Goal: Task Accomplishment & Management: Complete application form

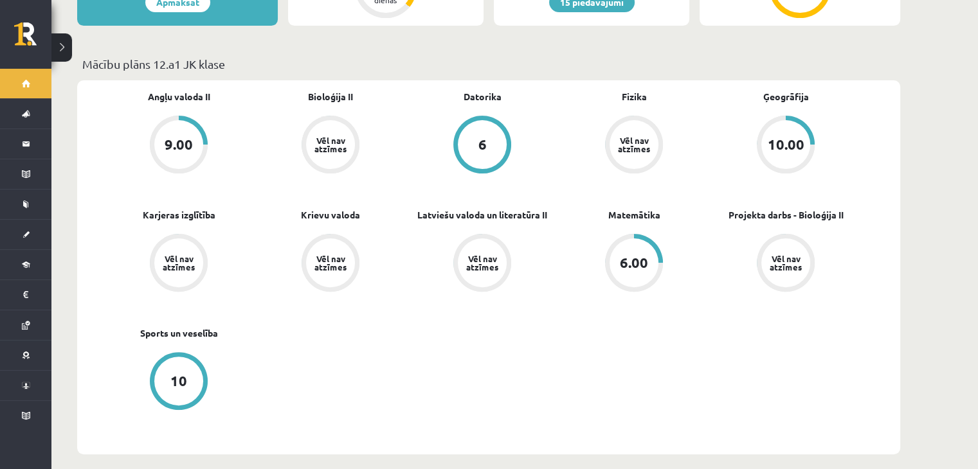
scroll to position [357, 0]
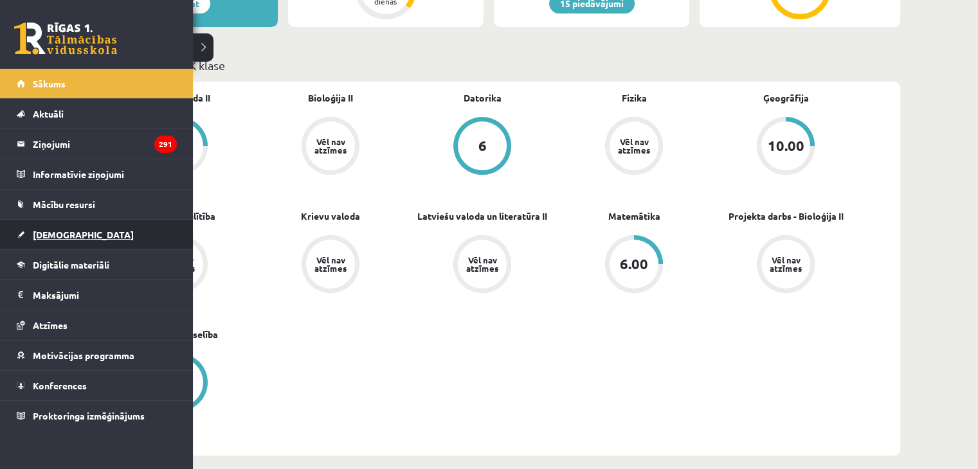
click at [59, 233] on span "[DEMOGRAPHIC_DATA]" at bounding box center [83, 235] width 101 height 12
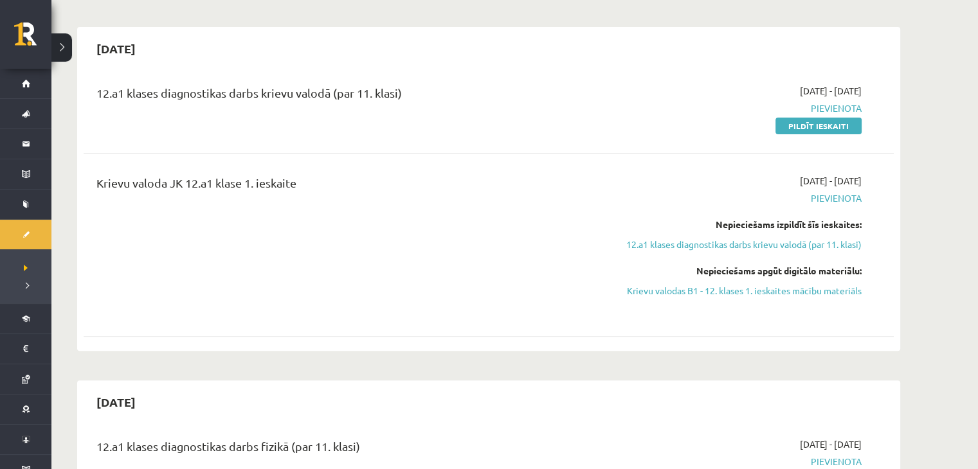
scroll to position [343, 0]
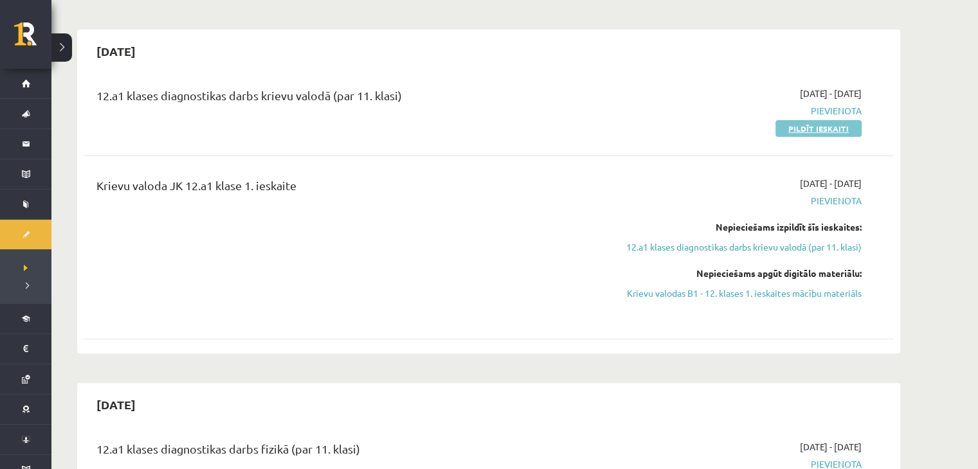
click at [794, 130] on link "Pildīt ieskaiti" at bounding box center [818, 128] width 86 height 17
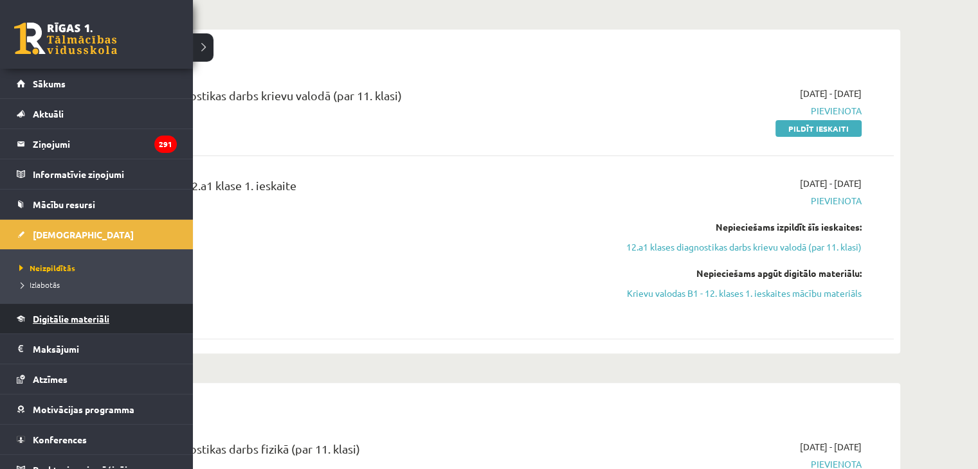
click at [86, 322] on span "Digitālie materiāli" at bounding box center [71, 319] width 76 height 12
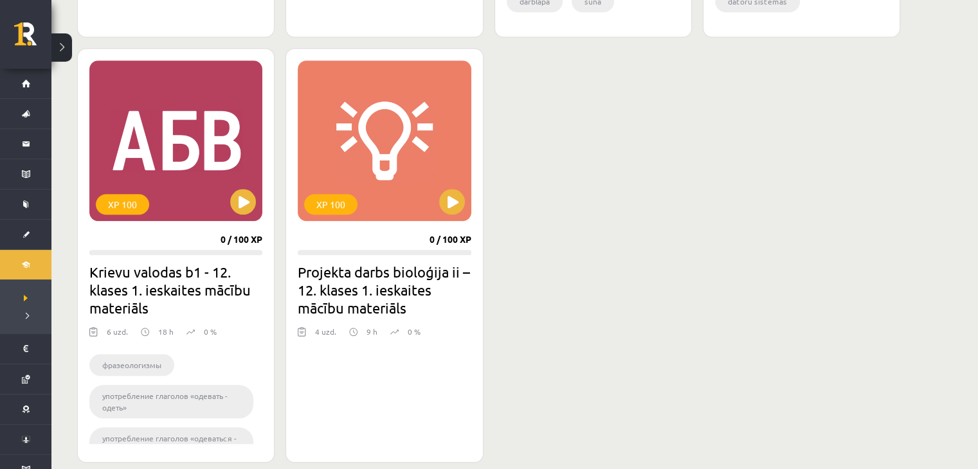
scroll to position [1134, 0]
click at [237, 204] on button at bounding box center [243, 201] width 26 height 26
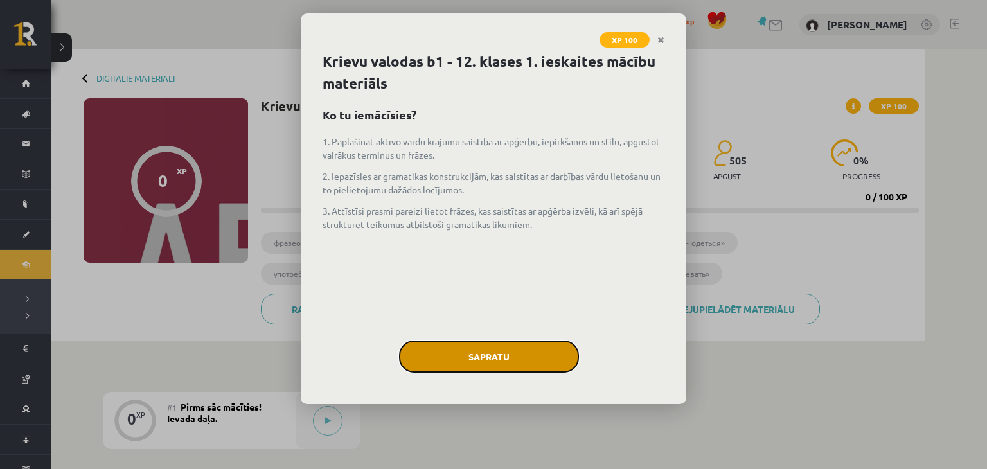
click at [429, 343] on button "Sapratu" at bounding box center [489, 357] width 180 height 32
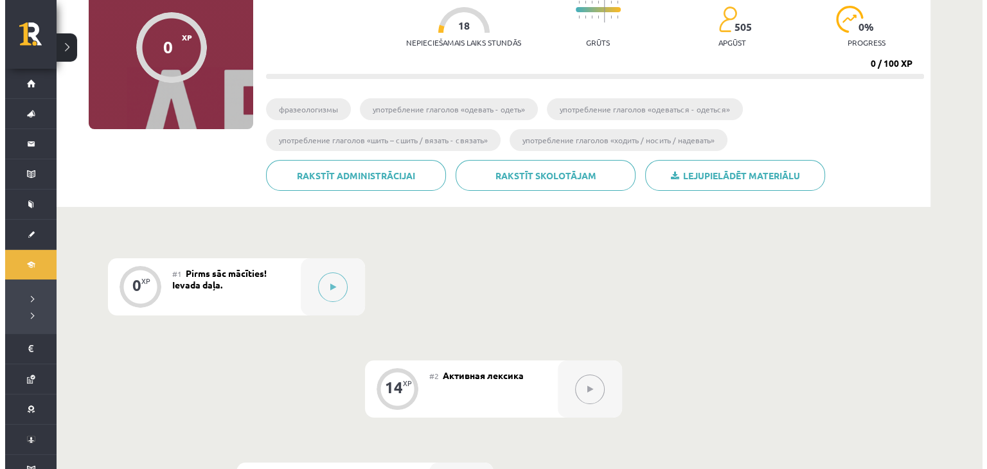
scroll to position [136, 0]
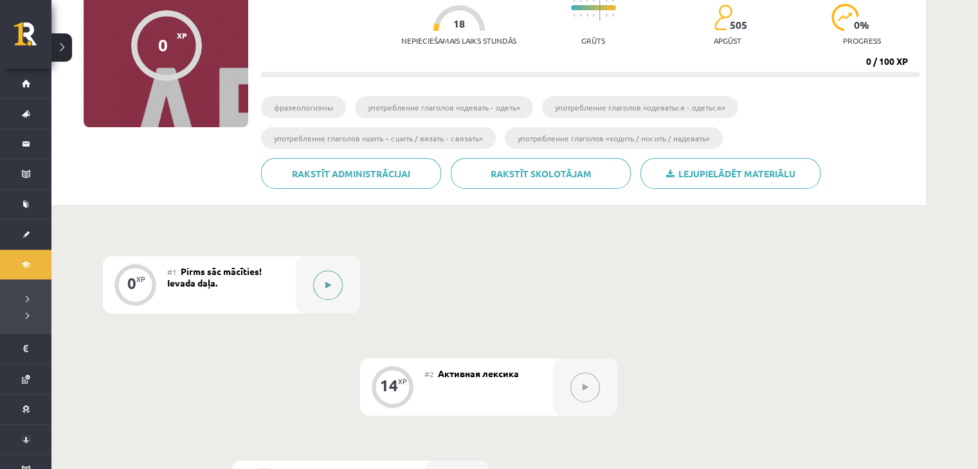
click at [334, 289] on button at bounding box center [328, 286] width 30 height 30
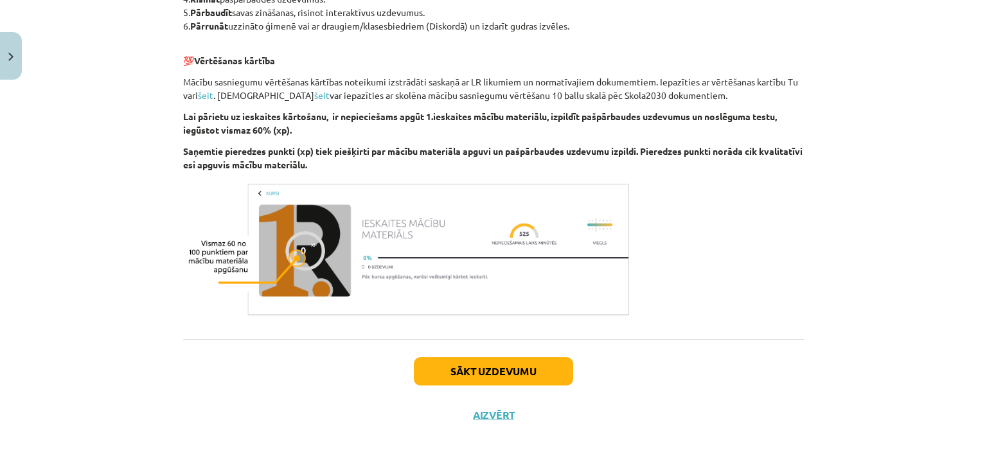
scroll to position [757, 0]
click at [471, 379] on button "Sākt uzdevumu" at bounding box center [493, 372] width 159 height 28
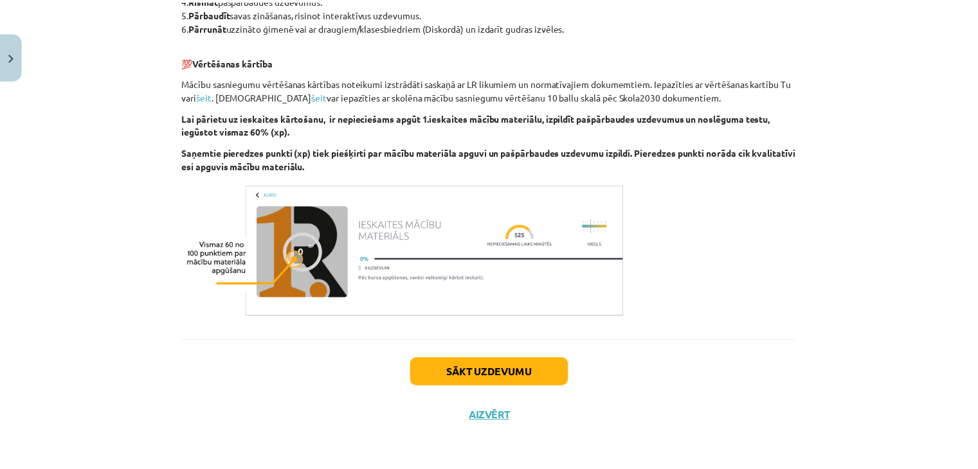
scroll to position [19, 0]
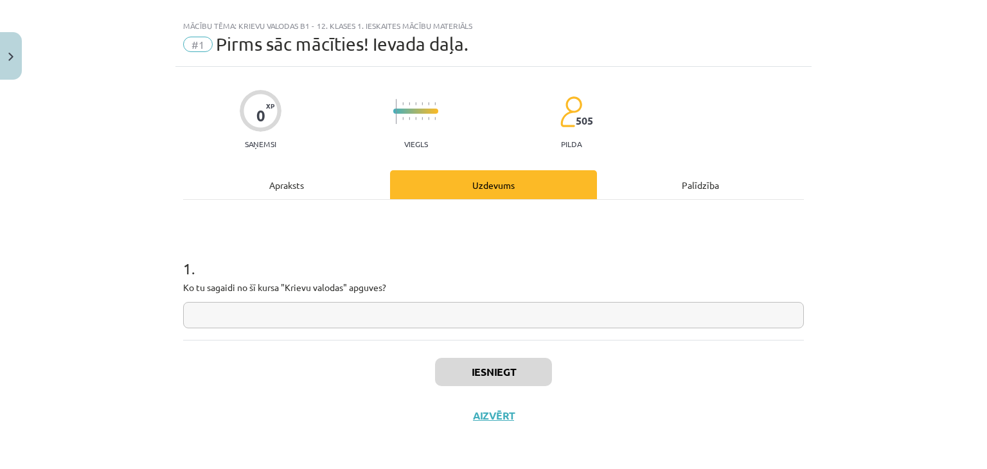
click at [342, 312] on input "text" at bounding box center [493, 315] width 621 height 26
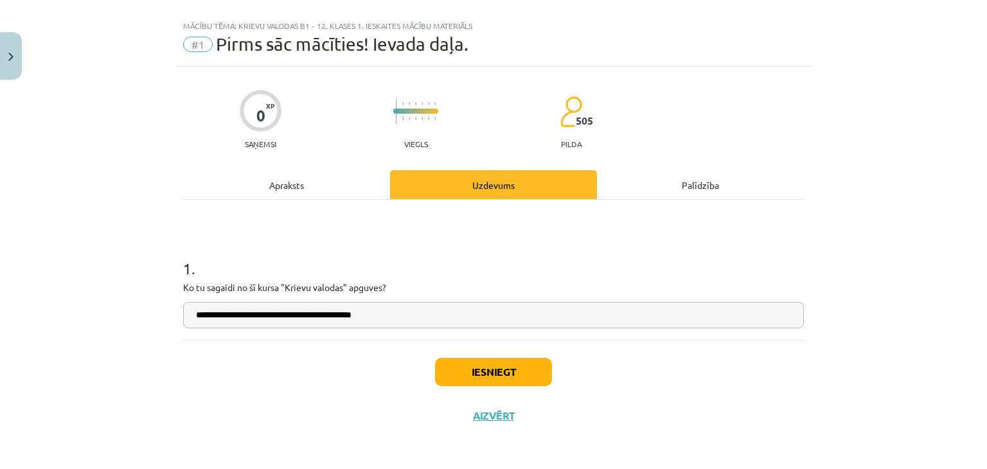
type input "**********"
click at [488, 375] on button "Iesniegt" at bounding box center [493, 372] width 117 height 28
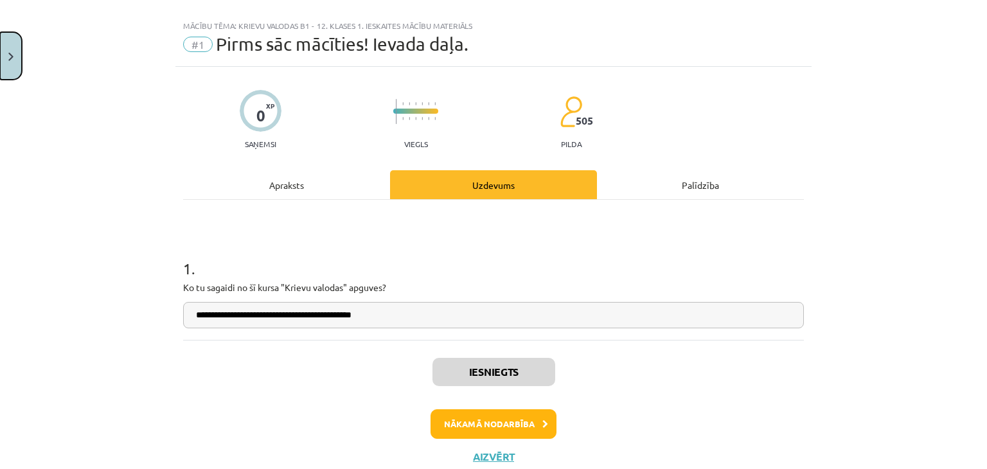
click at [0, 49] on button "Close" at bounding box center [11, 56] width 22 height 48
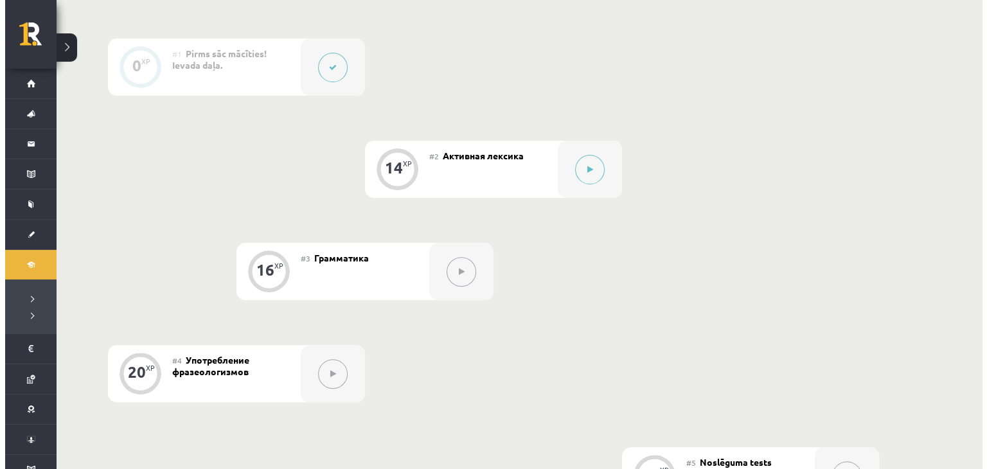
scroll to position [255, 0]
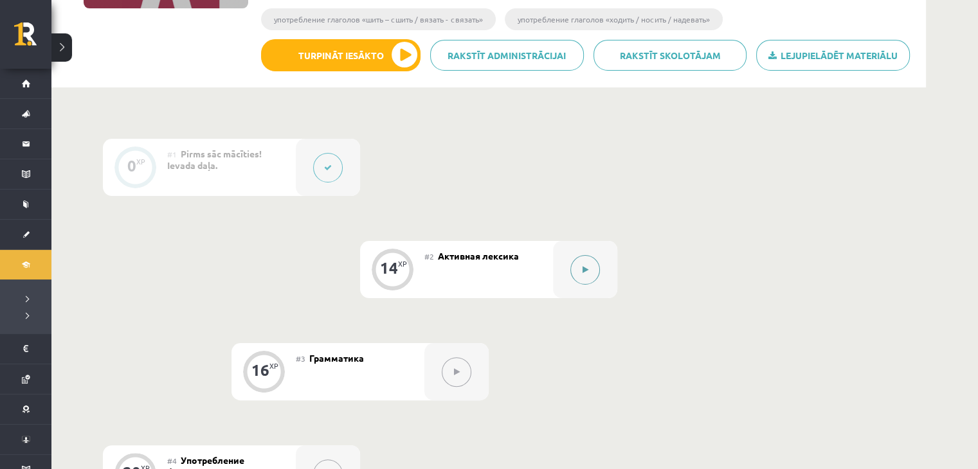
click at [582, 277] on button at bounding box center [585, 270] width 30 height 30
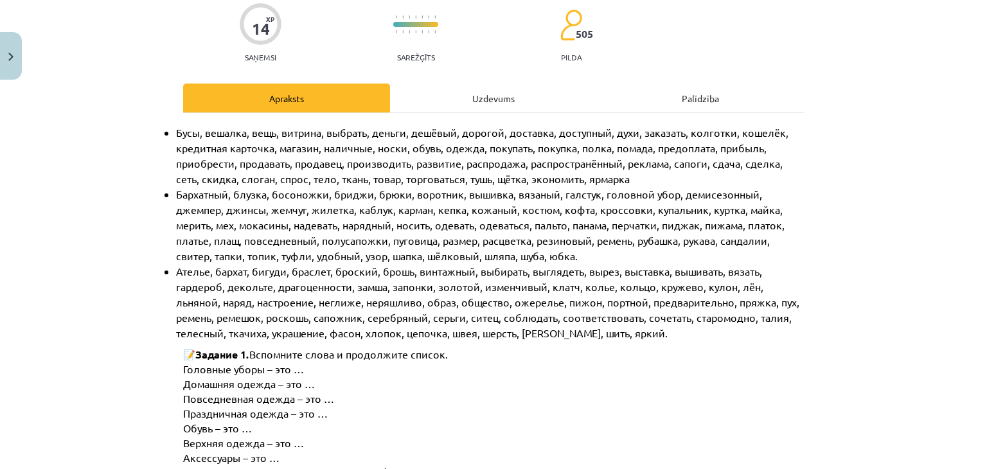
scroll to position [0, 0]
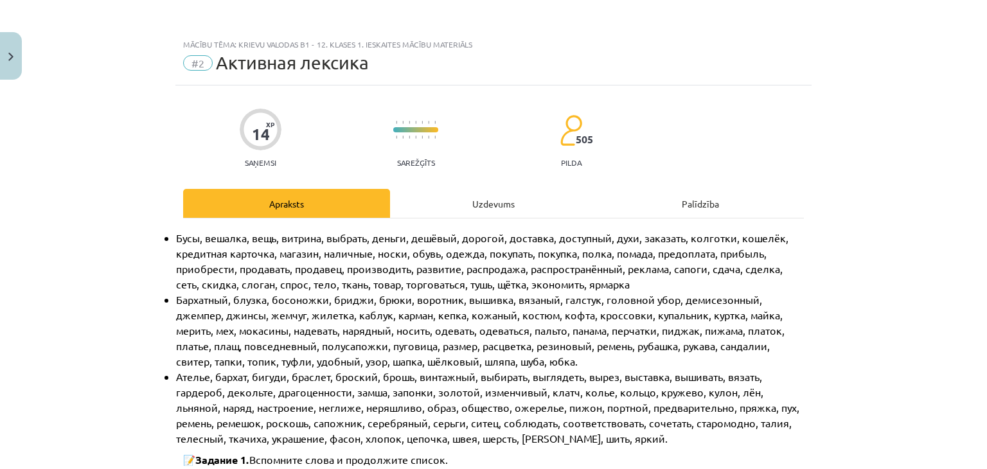
click at [482, 211] on div "Uzdevums" at bounding box center [493, 203] width 207 height 29
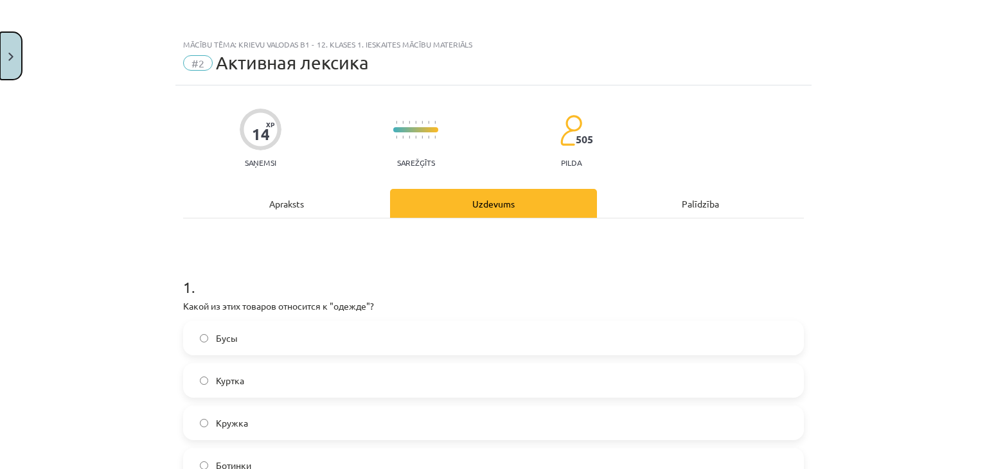
click at [0, 55] on button "Close" at bounding box center [11, 56] width 22 height 48
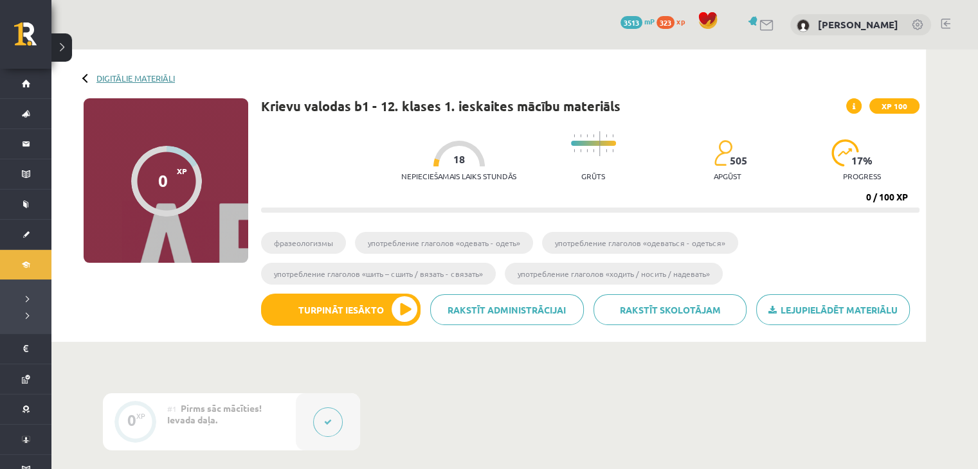
click at [120, 74] on link "Digitālie materiāli" at bounding box center [135, 78] width 78 height 10
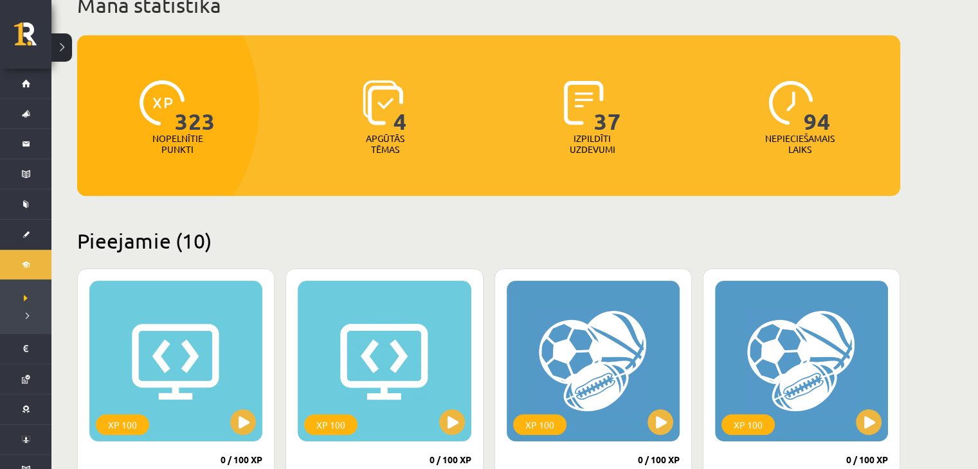
scroll to position [113, 0]
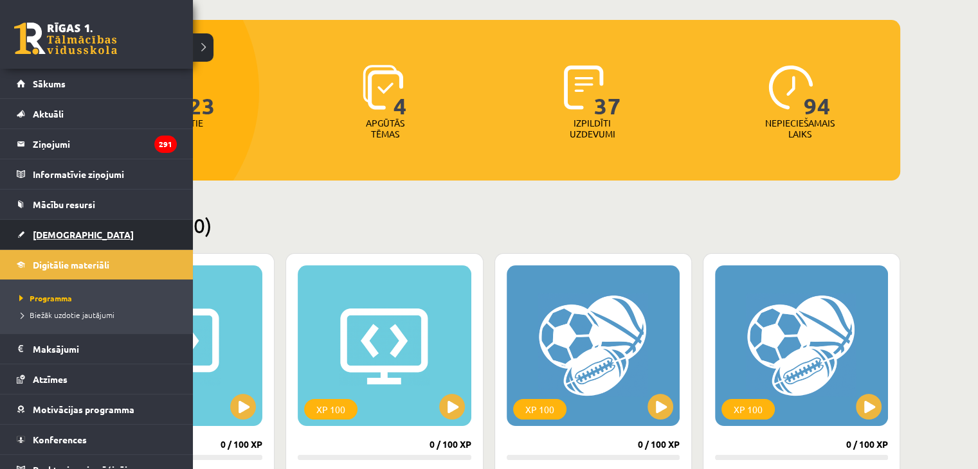
click at [80, 231] on link "[DEMOGRAPHIC_DATA]" at bounding box center [97, 235] width 160 height 30
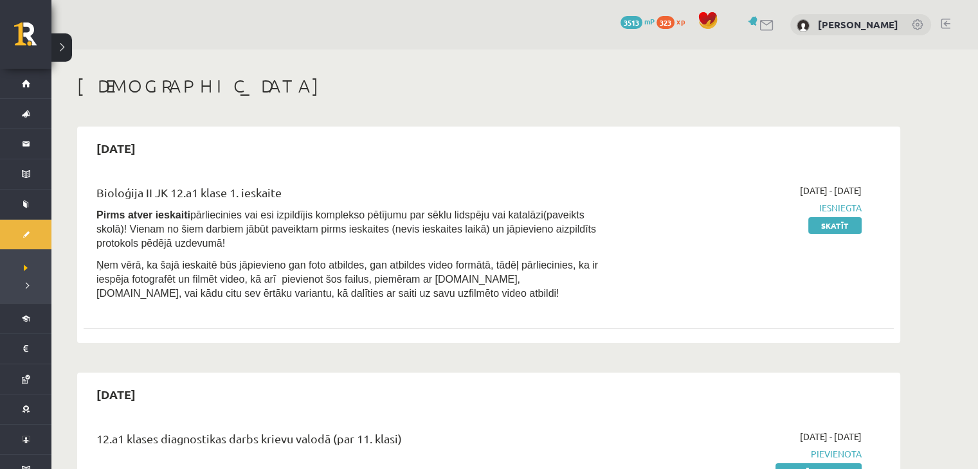
click at [339, 268] on p "Ņem vērā, ka šajā ieskaitē būs jāpievieno gan foto atbildes, gan atbildes video…" at bounding box center [347, 279] width 503 height 42
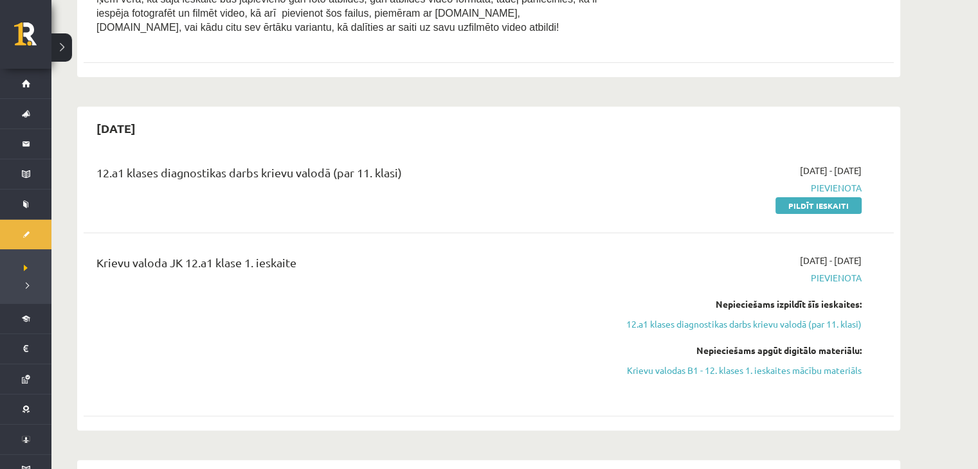
scroll to position [273, 0]
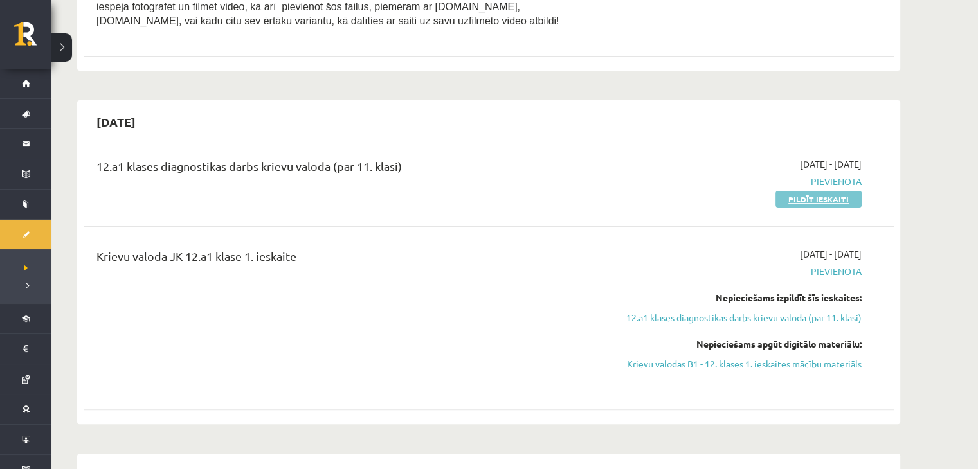
click at [797, 195] on link "Pildīt ieskaiti" at bounding box center [818, 199] width 86 height 17
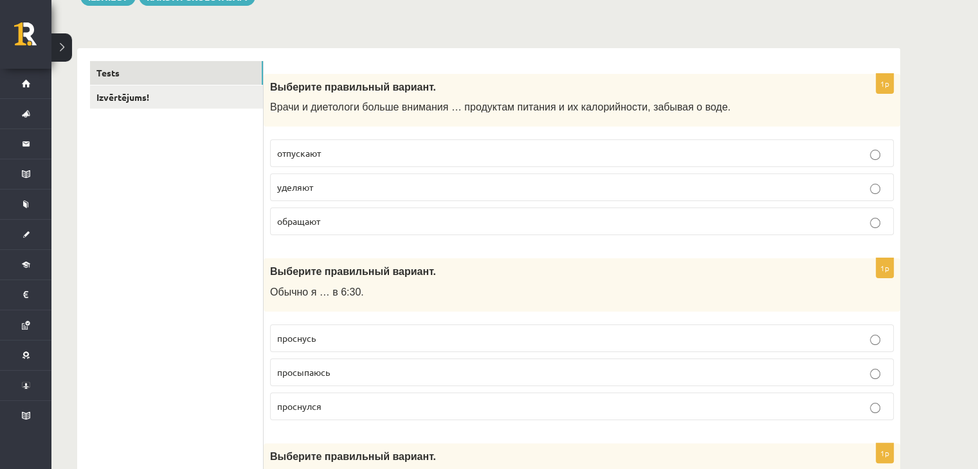
scroll to position [170, 0]
click at [437, 221] on p "обращают" at bounding box center [581, 221] width 609 height 13
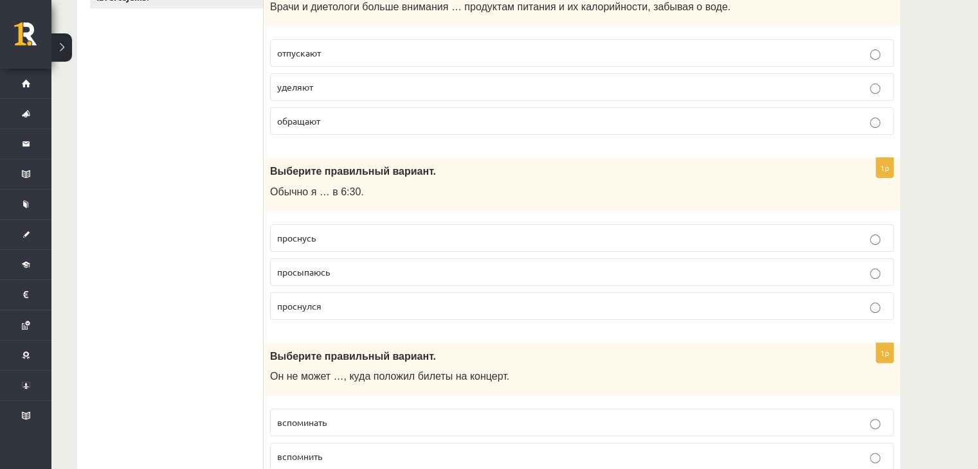
scroll to position [316, 0]
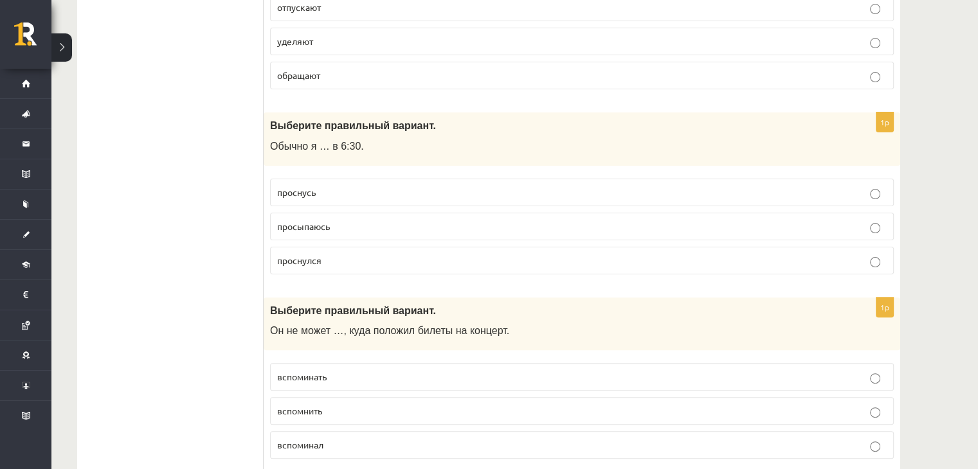
click at [357, 224] on p "просыпаюсь" at bounding box center [581, 226] width 609 height 13
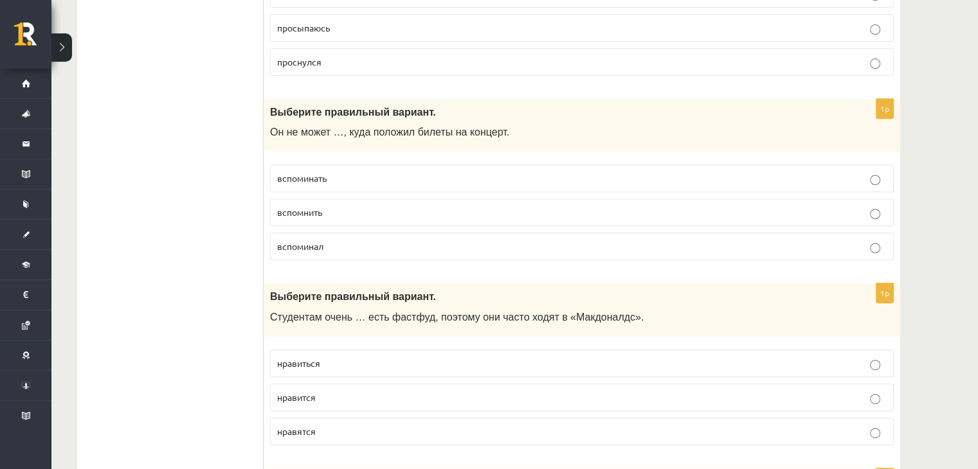
scroll to position [516, 0]
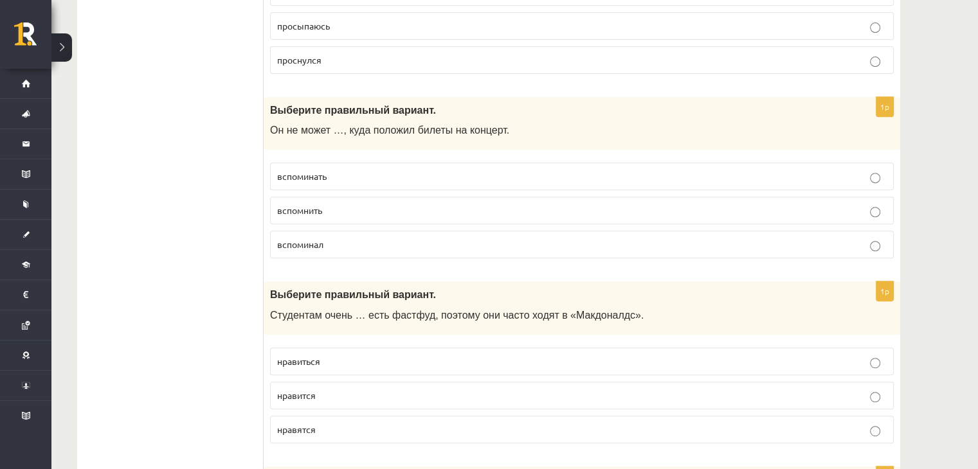
click at [319, 211] on span "вспомнить" at bounding box center [299, 210] width 45 height 12
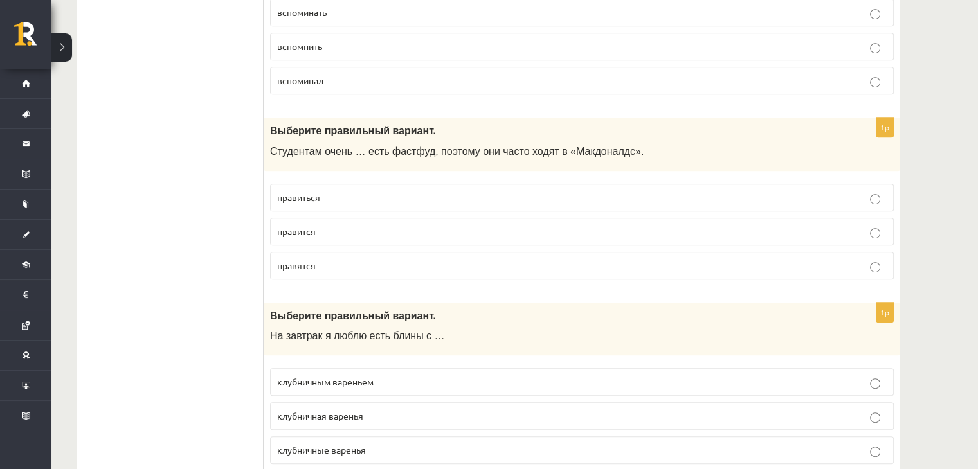
scroll to position [689, 0]
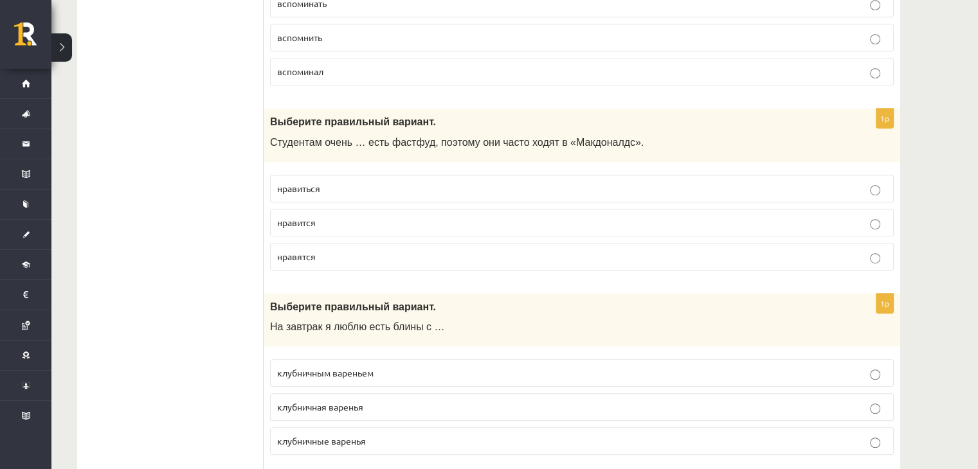
click at [340, 216] on p "нравится" at bounding box center [581, 222] width 609 height 13
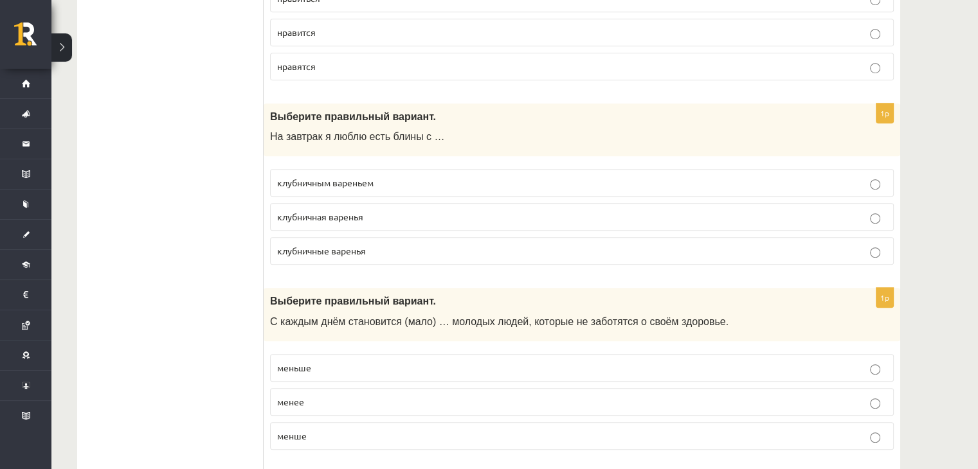
scroll to position [881, 0]
click at [524, 181] on p "клубничным вареньем" at bounding box center [581, 181] width 609 height 13
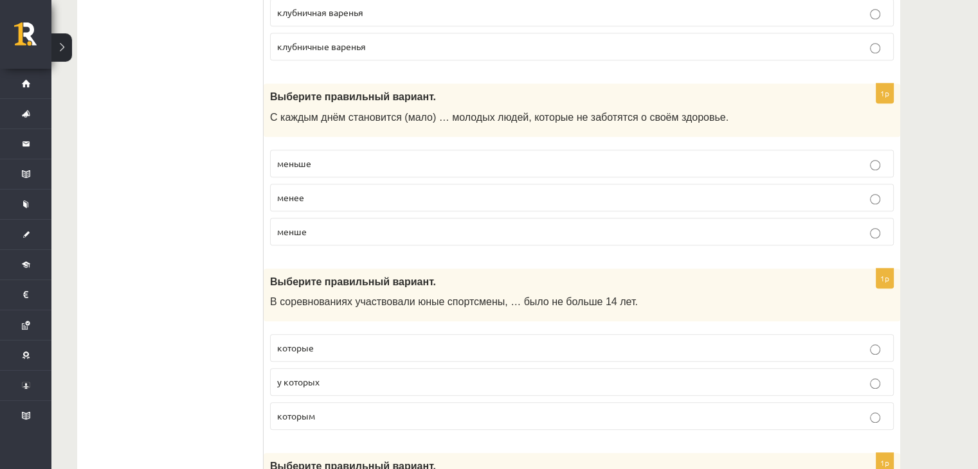
scroll to position [1084, 0]
click at [873, 170] on label "меньше" at bounding box center [581, 163] width 623 height 28
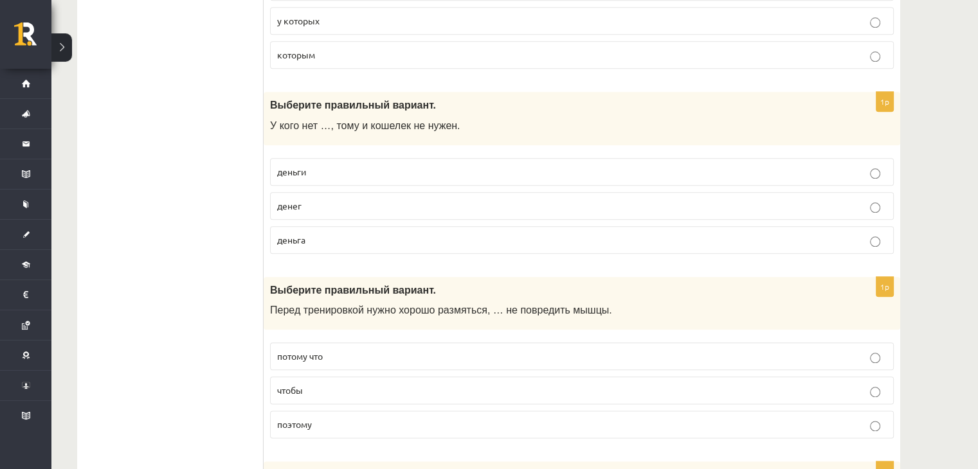
scroll to position [1446, 0]
click at [869, 210] on label "денег" at bounding box center [581, 205] width 623 height 28
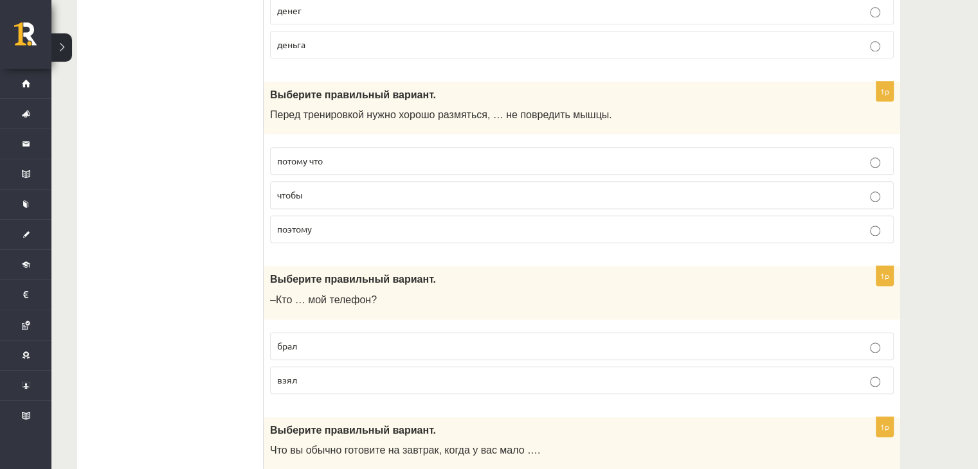
scroll to position [1639, 0]
click at [871, 196] on label "чтобы" at bounding box center [581, 197] width 623 height 28
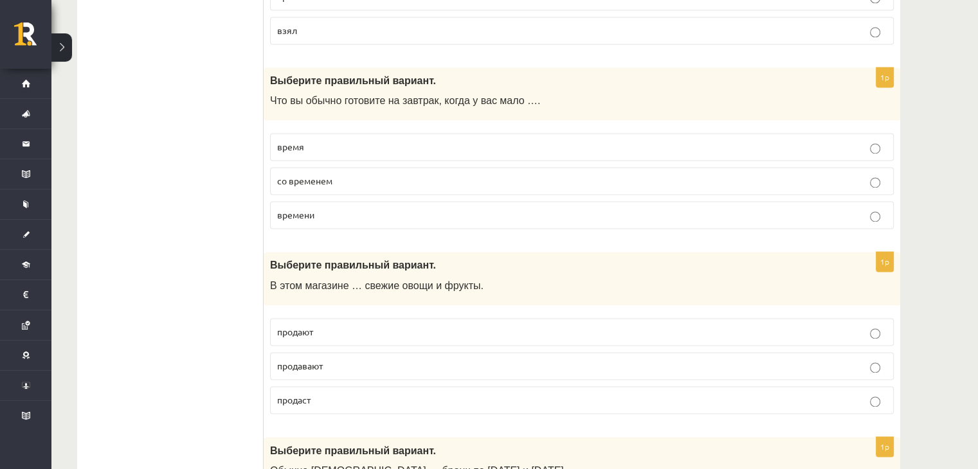
scroll to position [1995, 0]
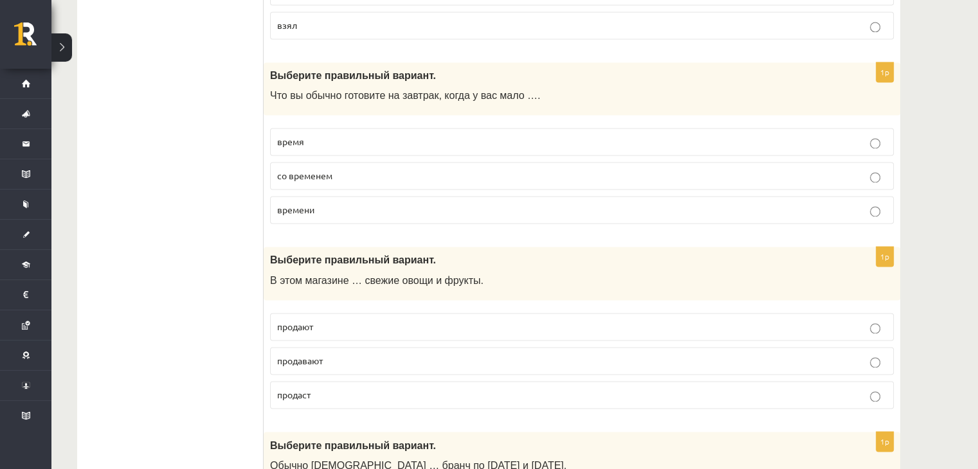
click at [865, 203] on p "времени" at bounding box center [581, 209] width 609 height 13
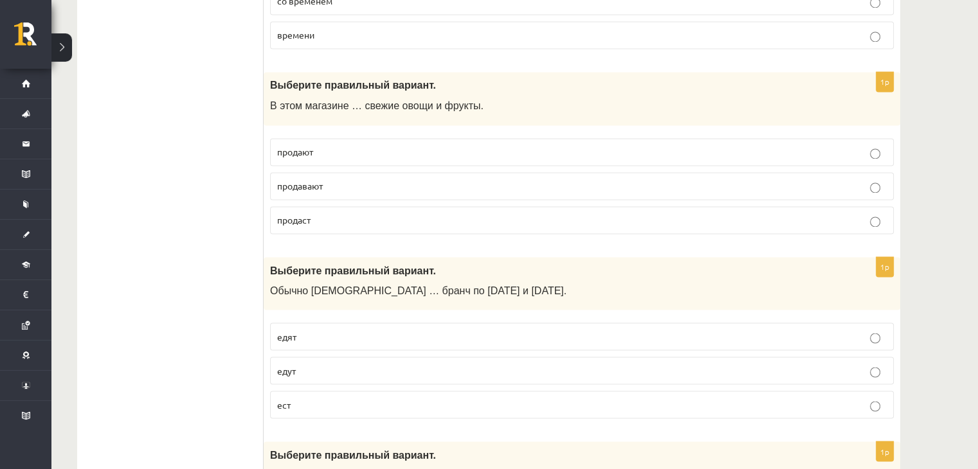
scroll to position [2170, 0]
click at [884, 146] on p "продают" at bounding box center [581, 151] width 609 height 13
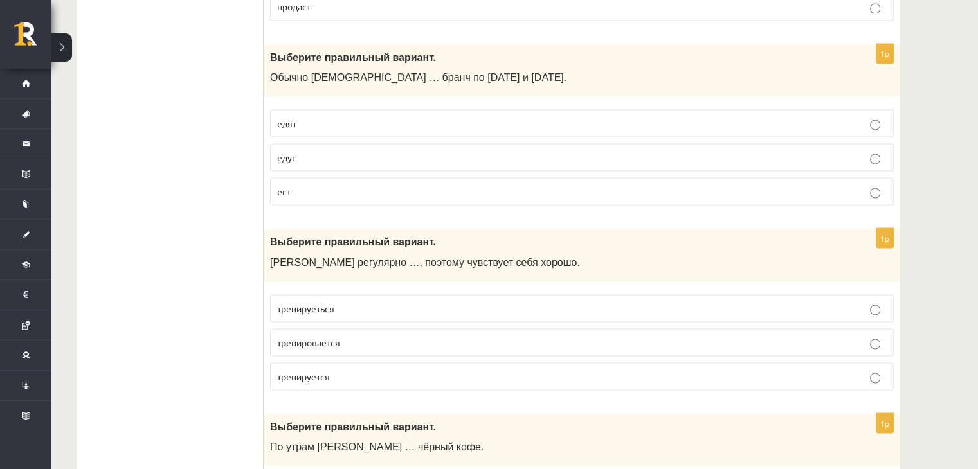
scroll to position [2385, 0]
click at [875, 119] on label "едят" at bounding box center [581, 122] width 623 height 28
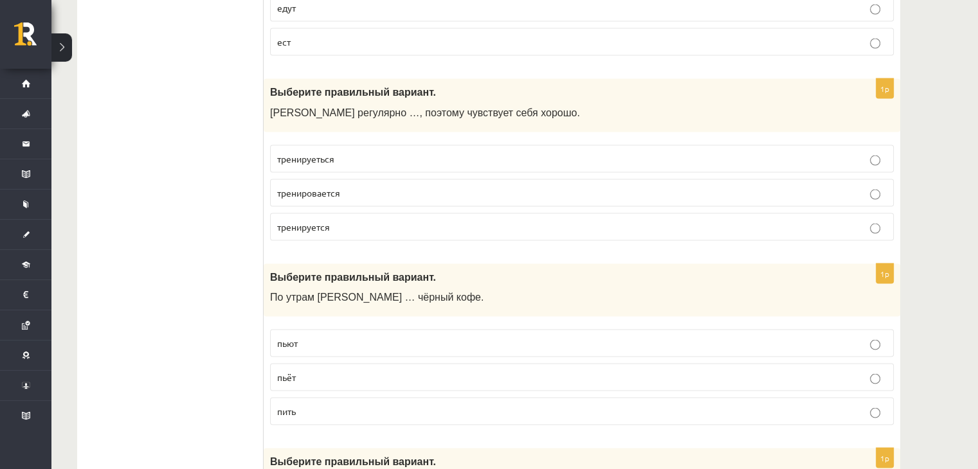
scroll to position [2534, 0]
click at [880, 219] on p "тренируется" at bounding box center [581, 225] width 609 height 13
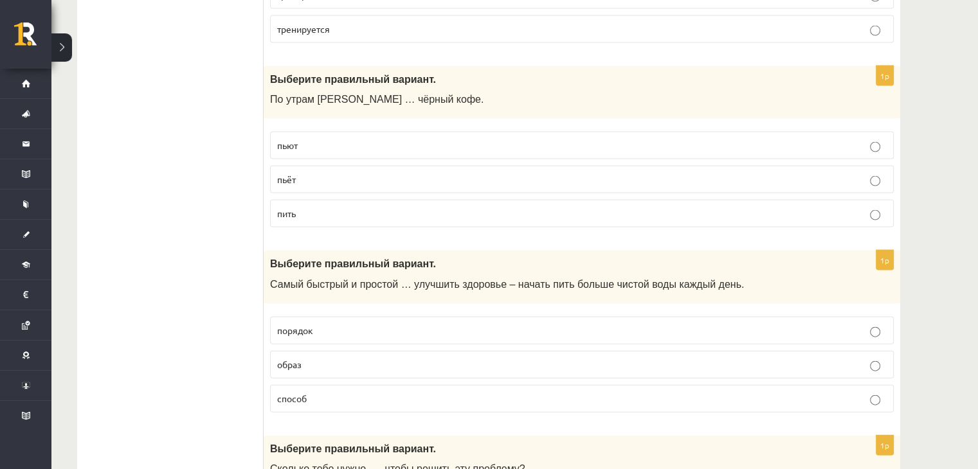
scroll to position [2734, 0]
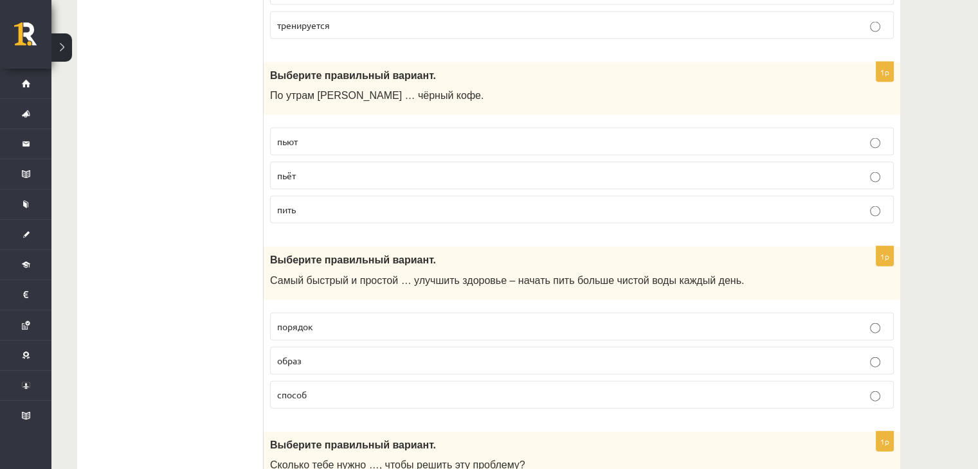
click at [888, 172] on label "пьёт" at bounding box center [581, 176] width 623 height 28
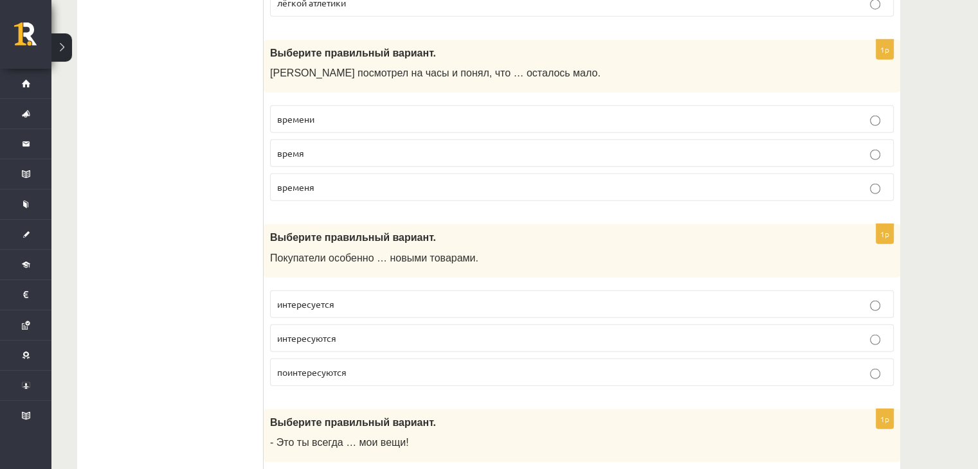
scroll to position [3497, 0]
click at [860, 146] on p "время" at bounding box center [581, 152] width 609 height 13
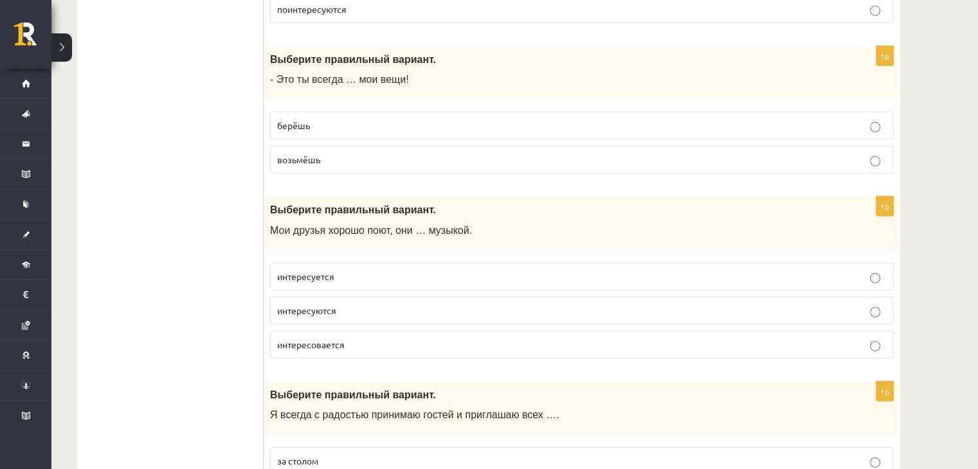
scroll to position [3861, 0]
click at [881, 117] on p "берёшь" at bounding box center [581, 123] width 609 height 13
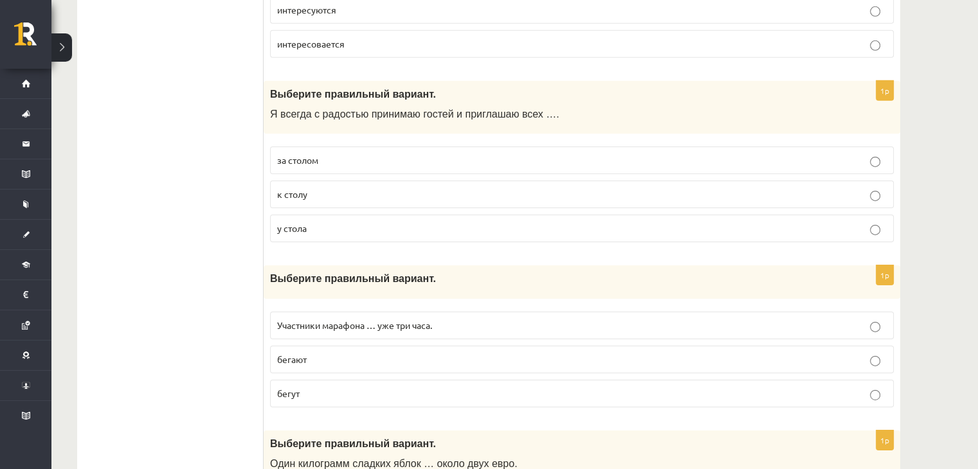
scroll to position [4160, 0]
click at [884, 188] on p "к столу" at bounding box center [581, 194] width 609 height 13
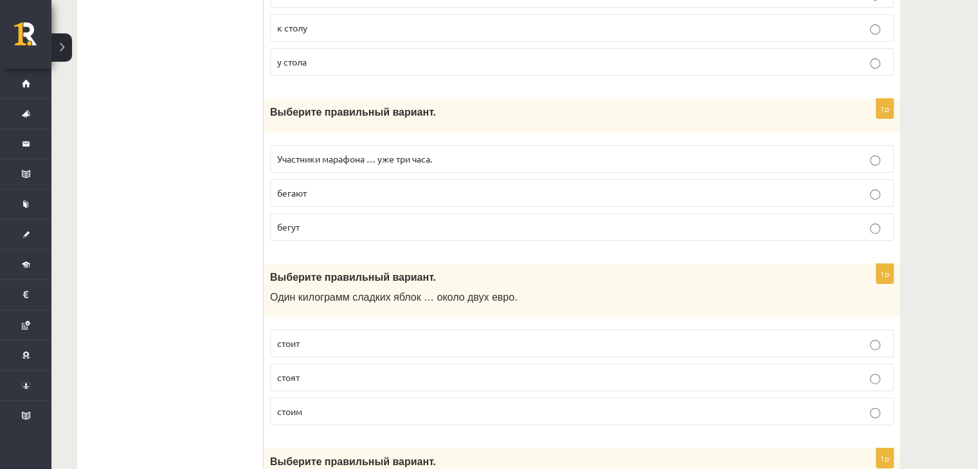
scroll to position [4326, 0]
click at [863, 187] on p "бегают" at bounding box center [581, 193] width 609 height 13
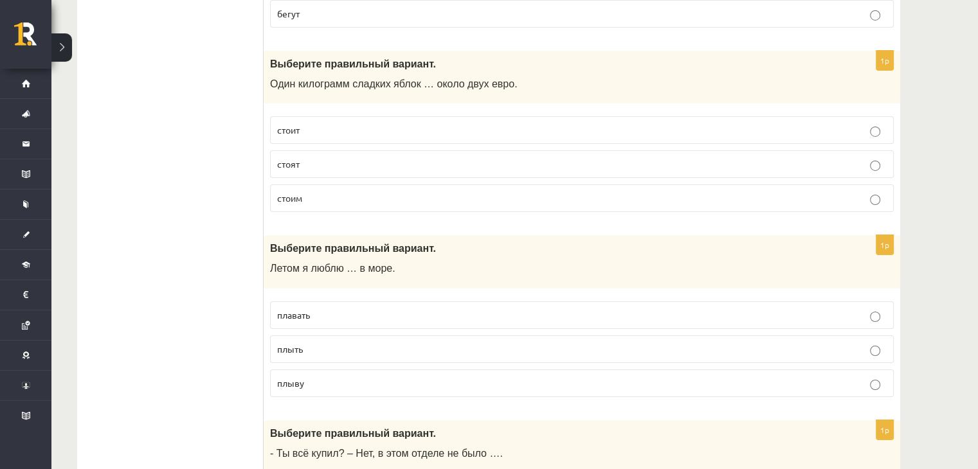
scroll to position [4542, 0]
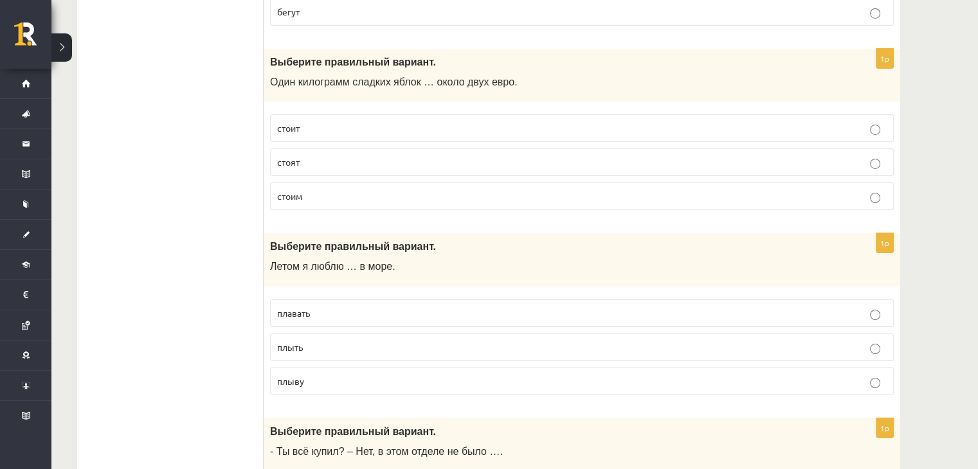
click at [875, 118] on label "стоит" at bounding box center [581, 128] width 623 height 28
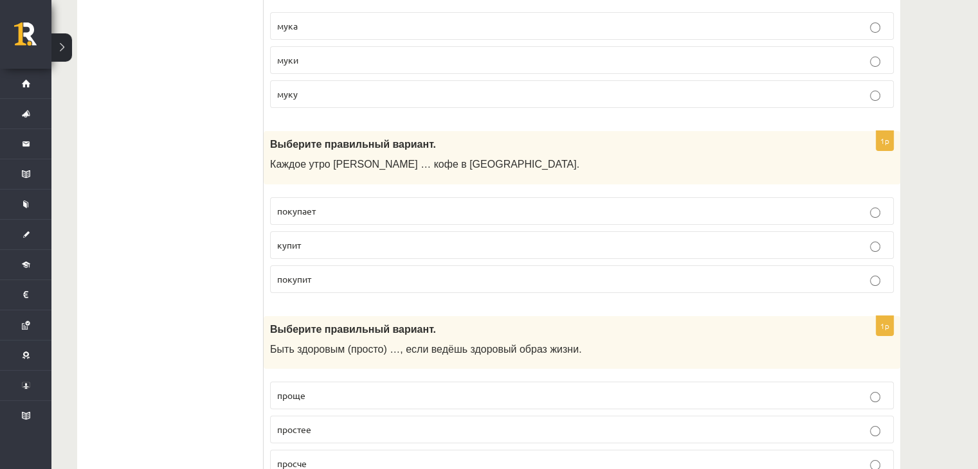
scroll to position [5047, 0]
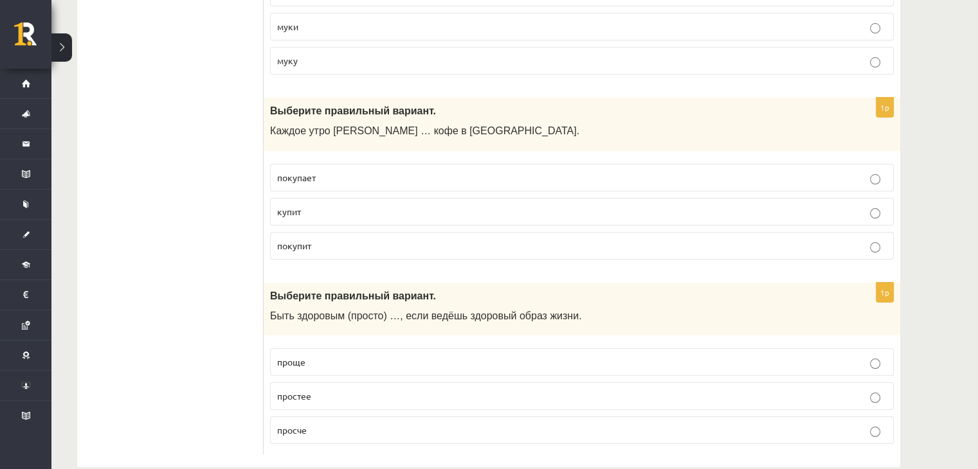
click at [861, 171] on p "покупает" at bounding box center [581, 177] width 609 height 13
click at [882, 355] on p "проще" at bounding box center [581, 361] width 609 height 13
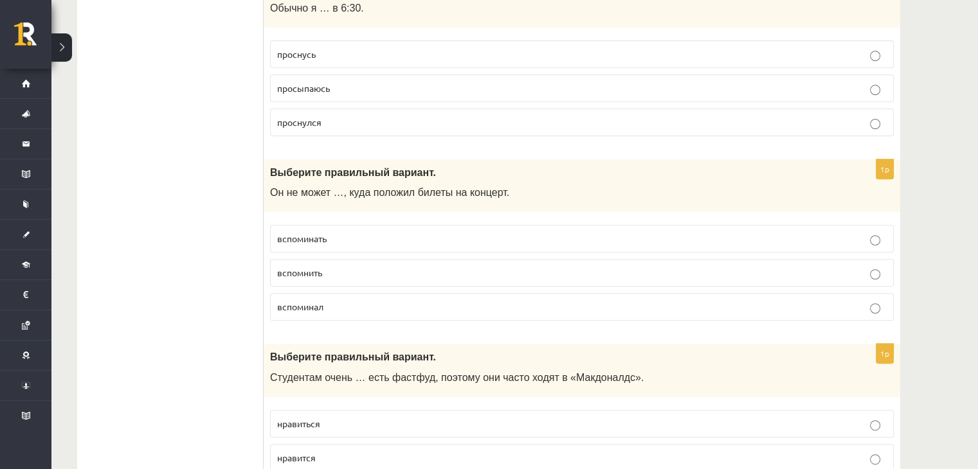
scroll to position [0, 0]
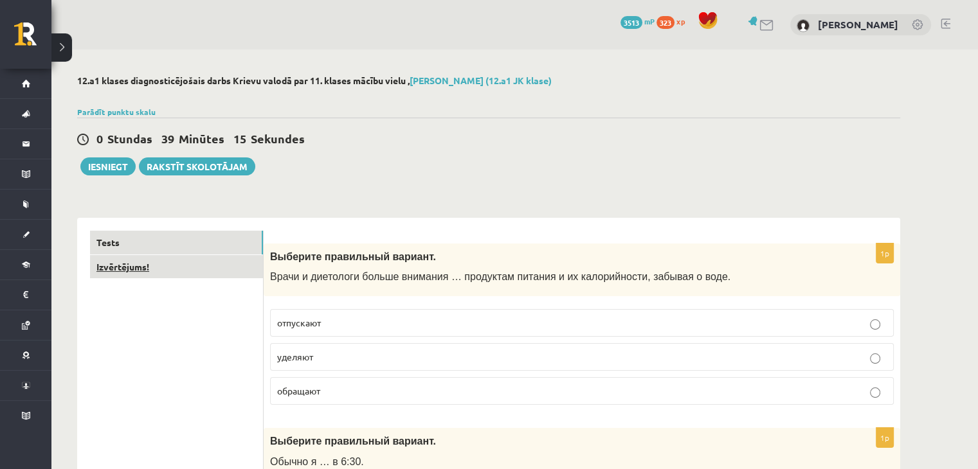
click at [136, 269] on link "Izvērtējums!" at bounding box center [176, 267] width 173 height 24
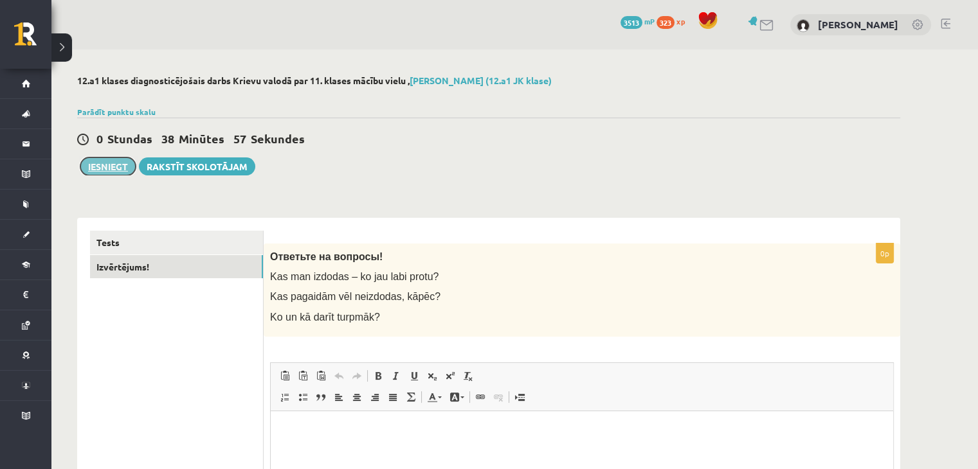
click at [89, 165] on button "Iesniegt" at bounding box center [107, 166] width 55 height 18
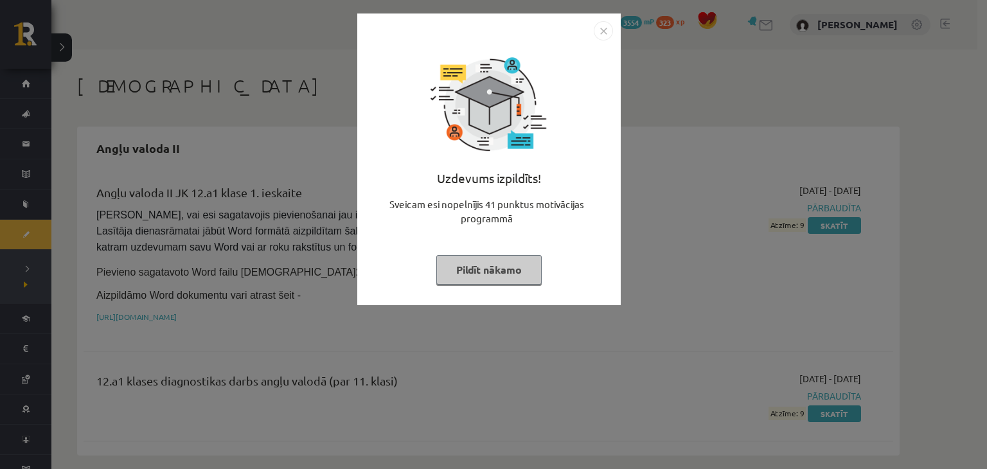
click at [601, 33] on img "Close" at bounding box center [603, 30] width 19 height 19
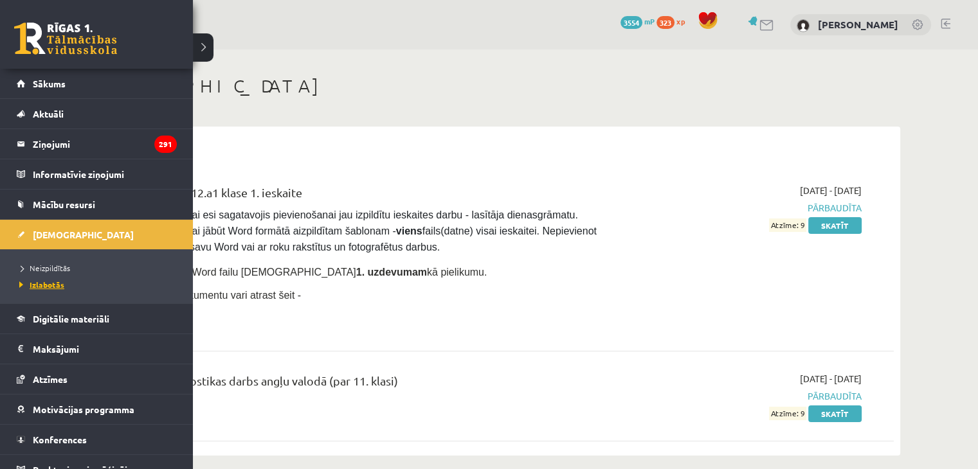
click at [42, 282] on span "Izlabotās" at bounding box center [40, 285] width 48 height 10
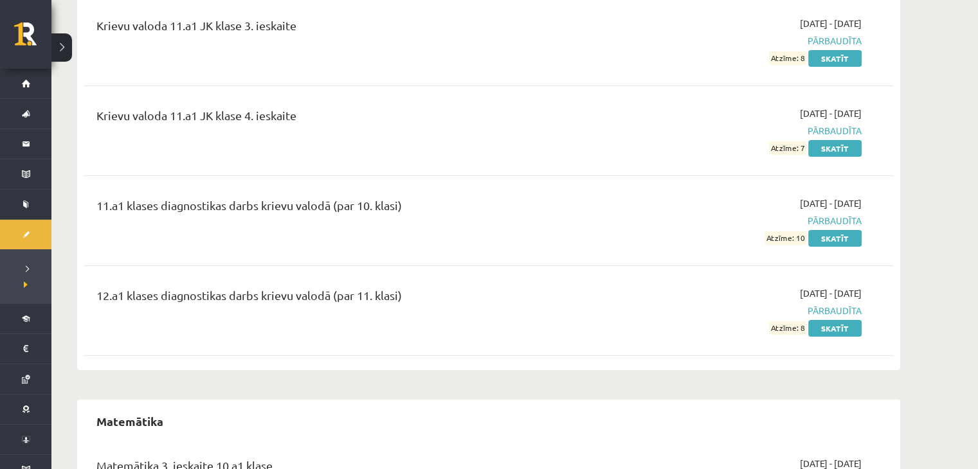
scroll to position [4483, 0]
click at [840, 319] on link "Skatīt" at bounding box center [834, 327] width 53 height 17
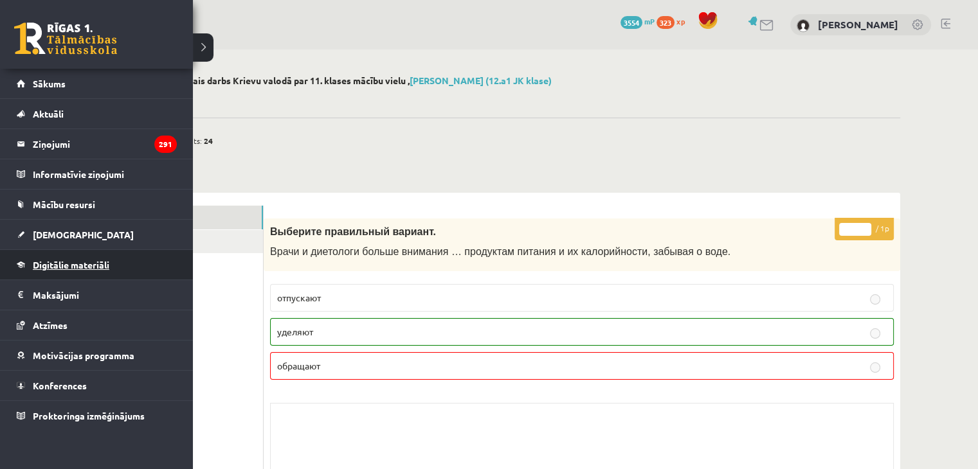
click at [59, 269] on link "Digitālie materiāli" at bounding box center [97, 265] width 160 height 30
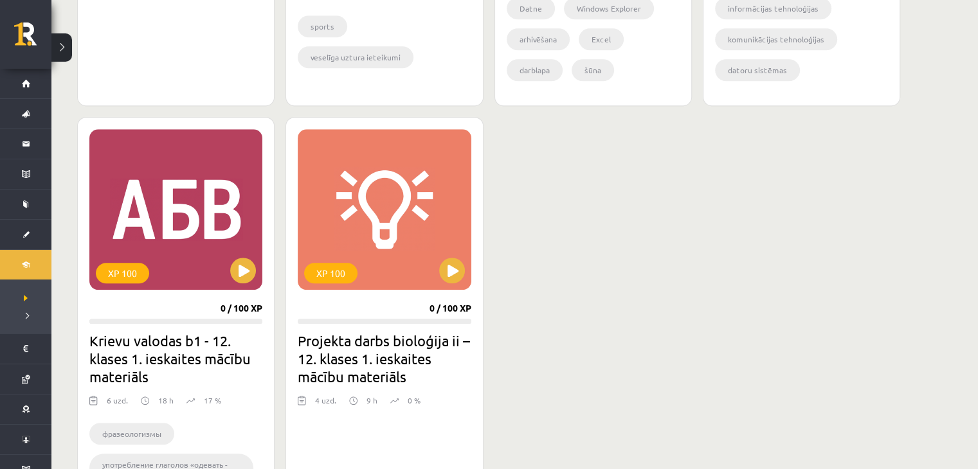
scroll to position [1152, 0]
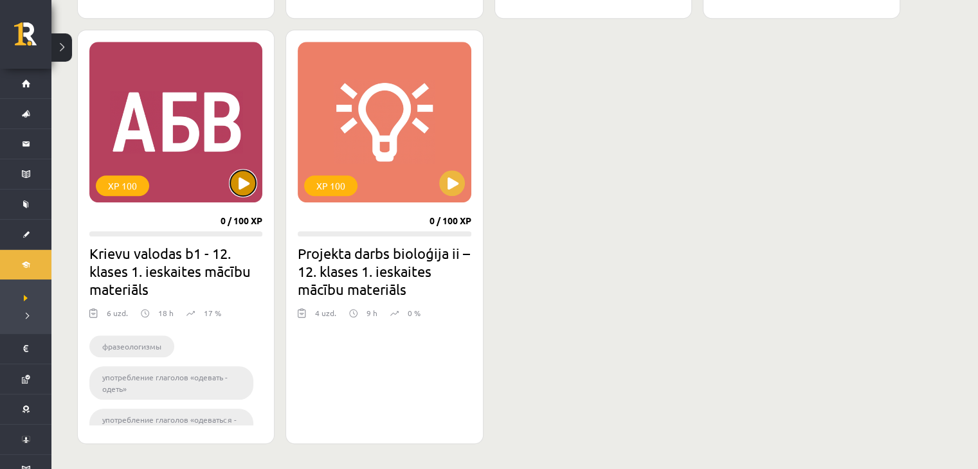
click at [241, 184] on button at bounding box center [243, 183] width 26 height 26
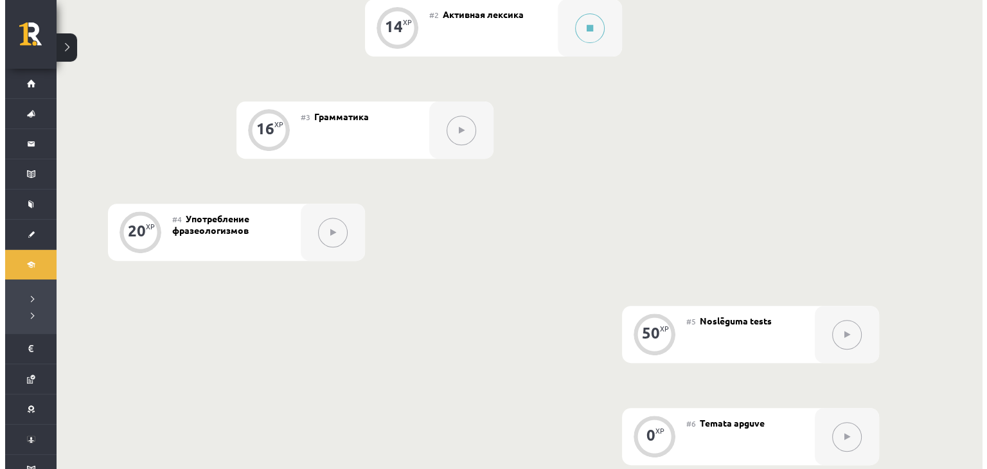
scroll to position [357, 0]
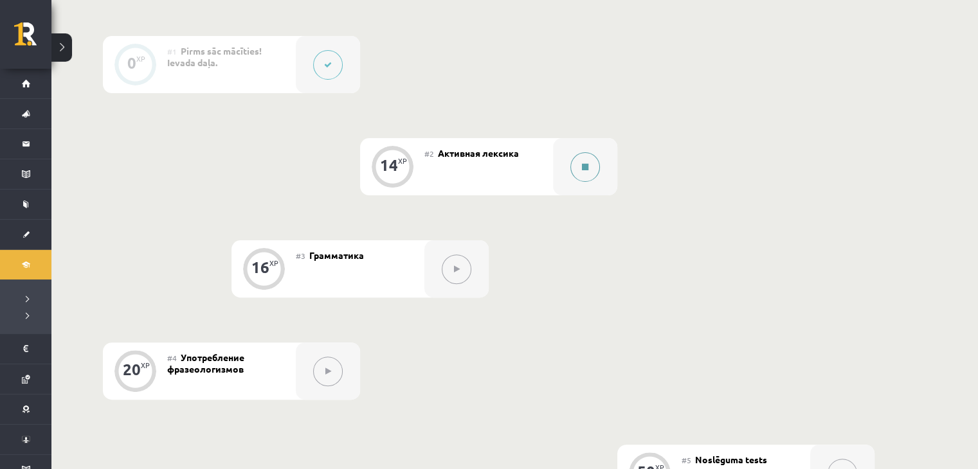
click at [578, 161] on button at bounding box center [585, 167] width 30 height 30
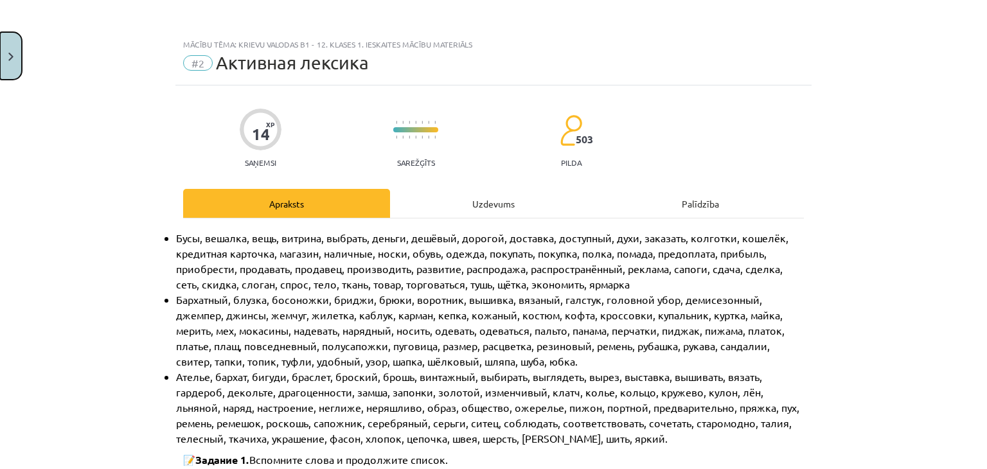
click at [0, 39] on button "Close" at bounding box center [11, 56] width 22 height 48
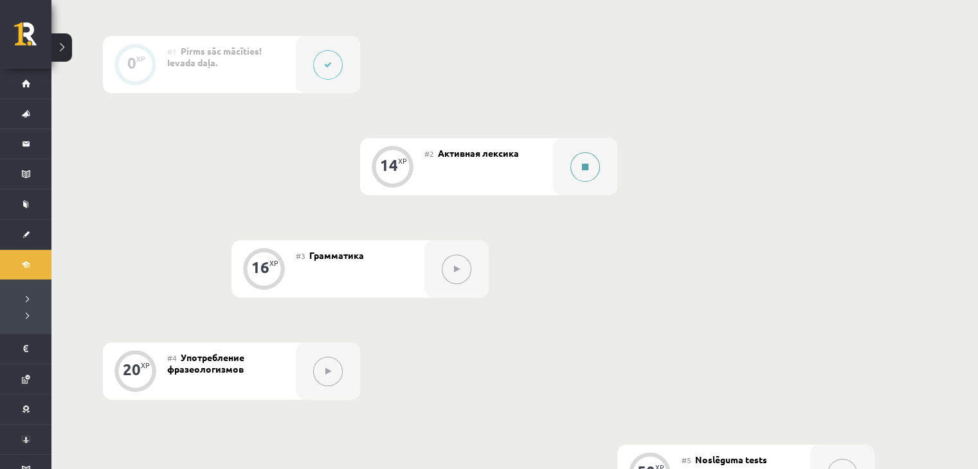
click at [581, 171] on button at bounding box center [585, 167] width 30 height 30
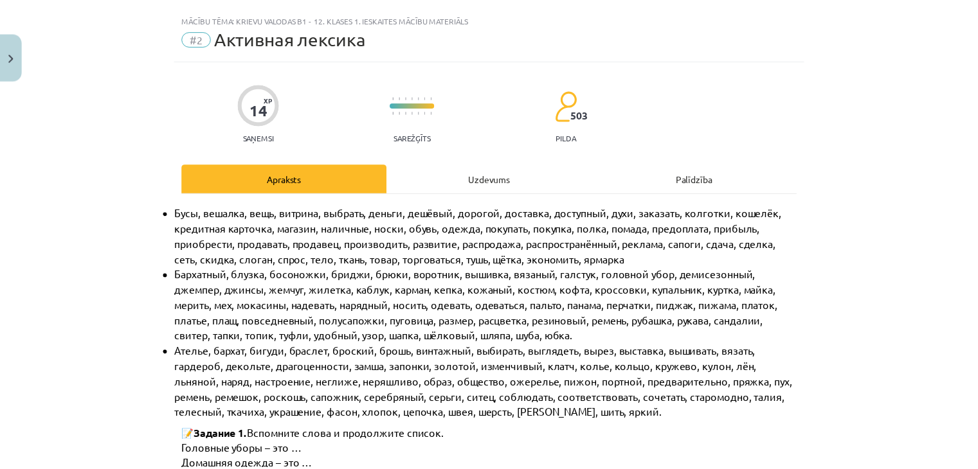
scroll to position [0, 0]
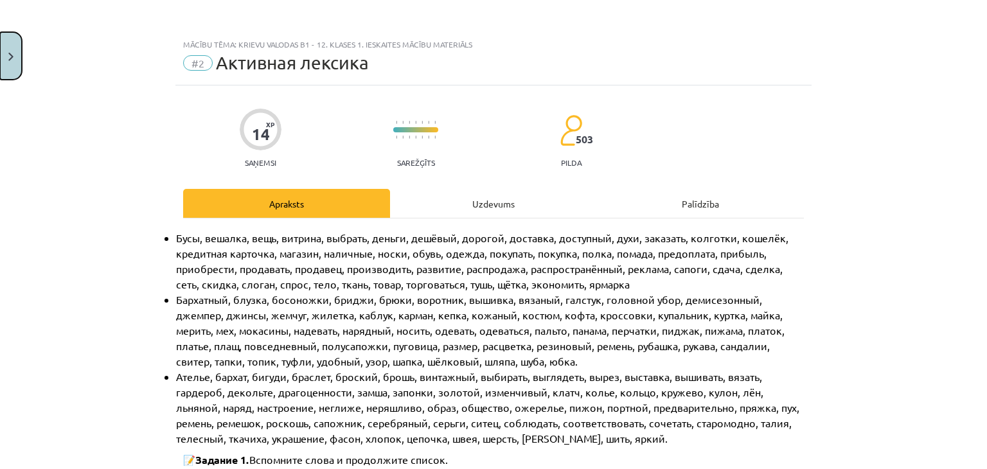
click at [0, 58] on button "Close" at bounding box center [11, 56] width 22 height 48
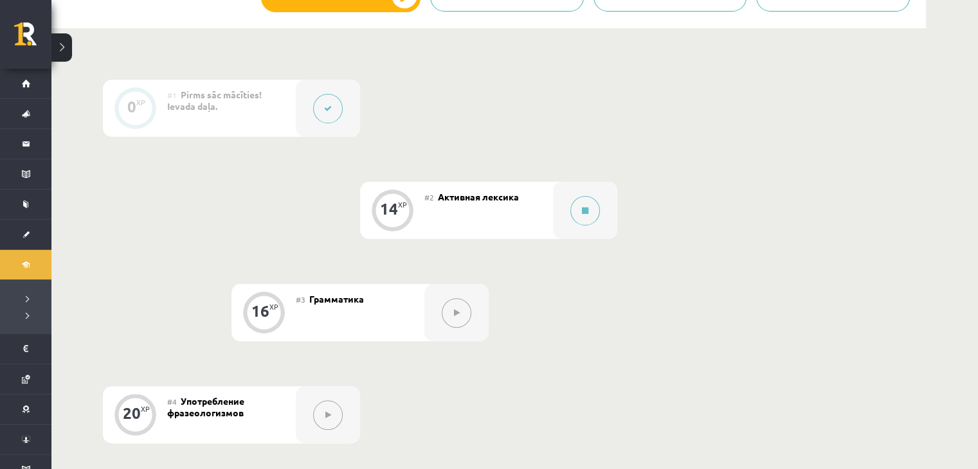
scroll to position [321, 0]
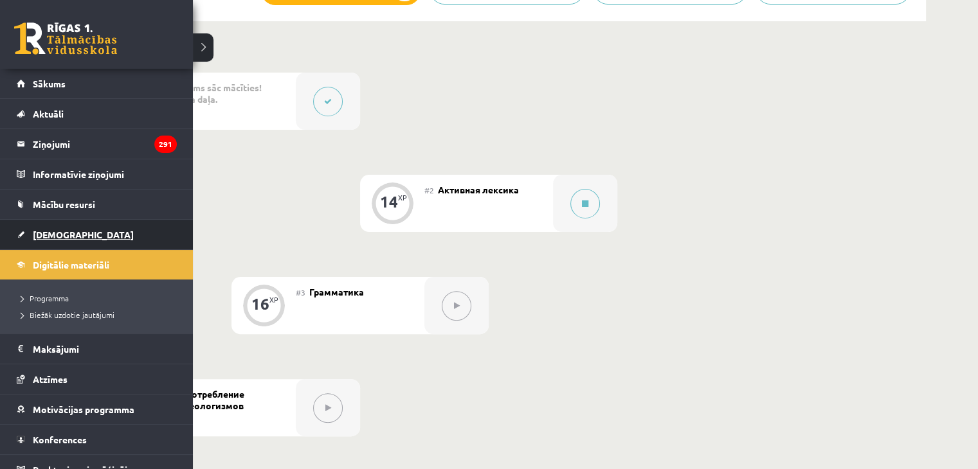
click at [47, 236] on span "[DEMOGRAPHIC_DATA]" at bounding box center [83, 235] width 101 height 12
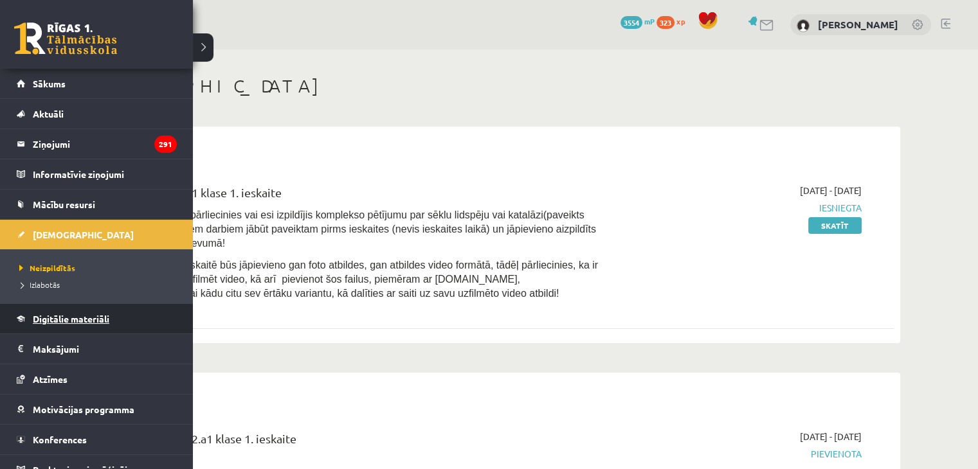
click at [53, 315] on span "Digitālie materiāli" at bounding box center [71, 319] width 76 height 12
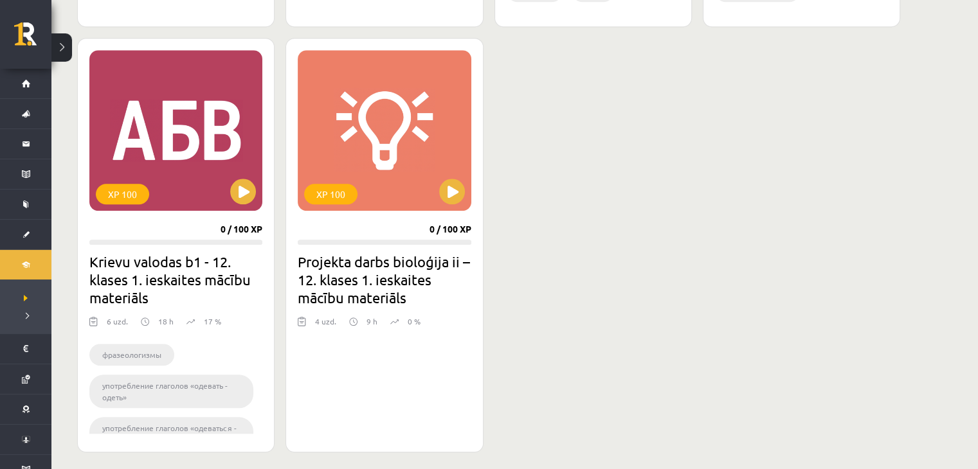
scroll to position [1175, 0]
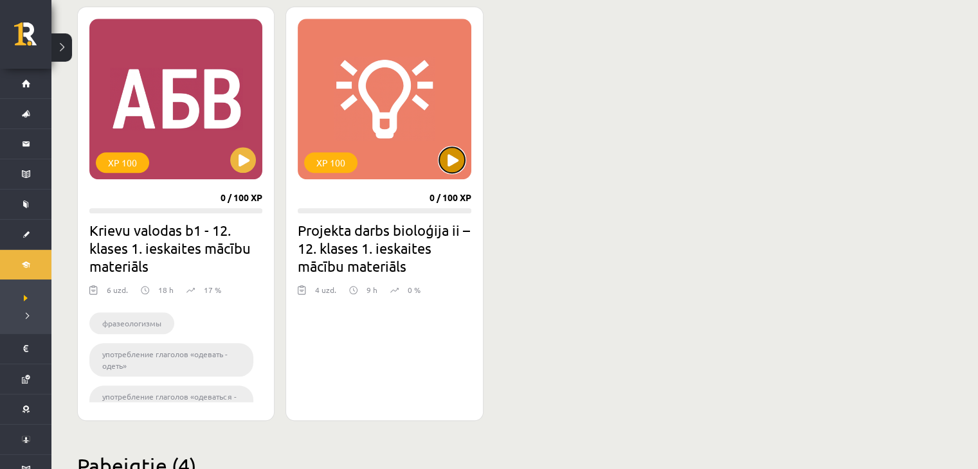
click at [448, 154] on button at bounding box center [452, 160] width 26 height 26
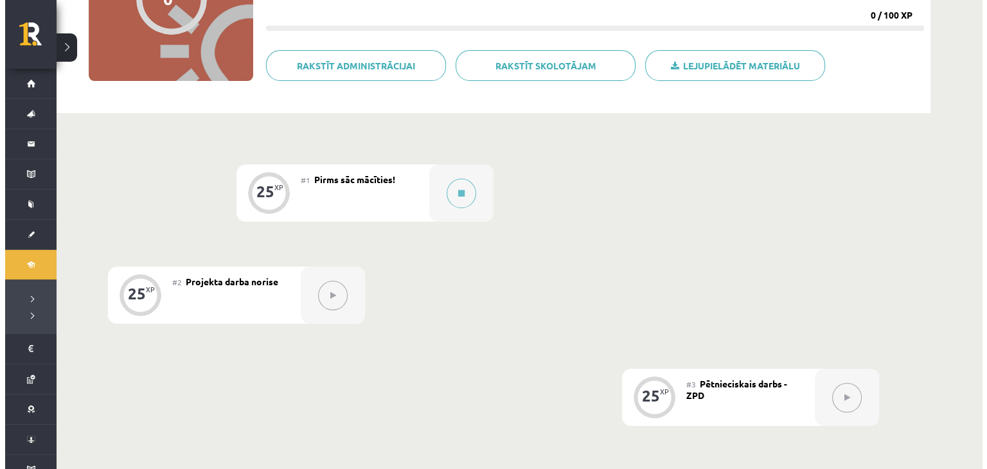
scroll to position [177, 0]
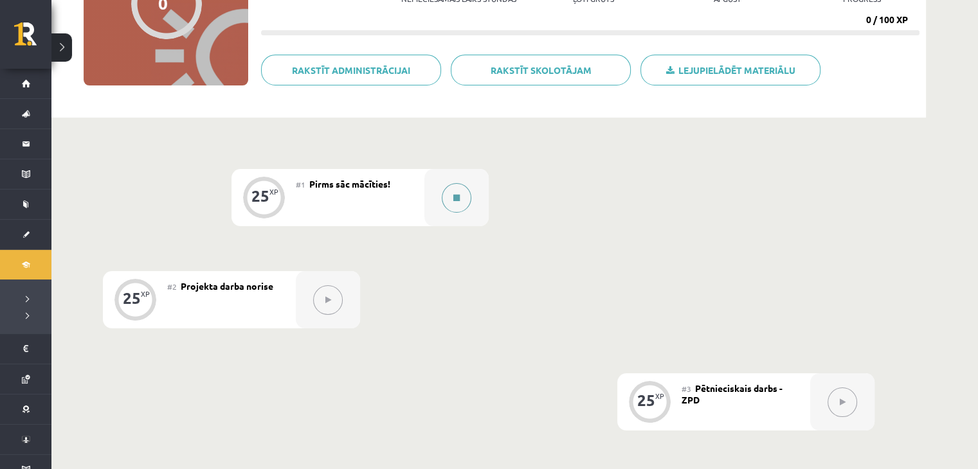
click at [461, 199] on button at bounding box center [457, 198] width 30 height 30
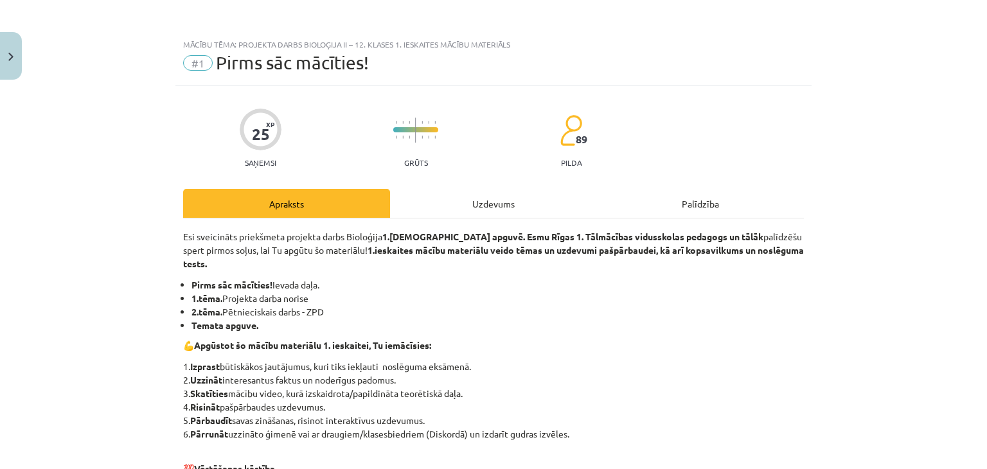
click at [449, 199] on div "Uzdevums" at bounding box center [493, 203] width 207 height 29
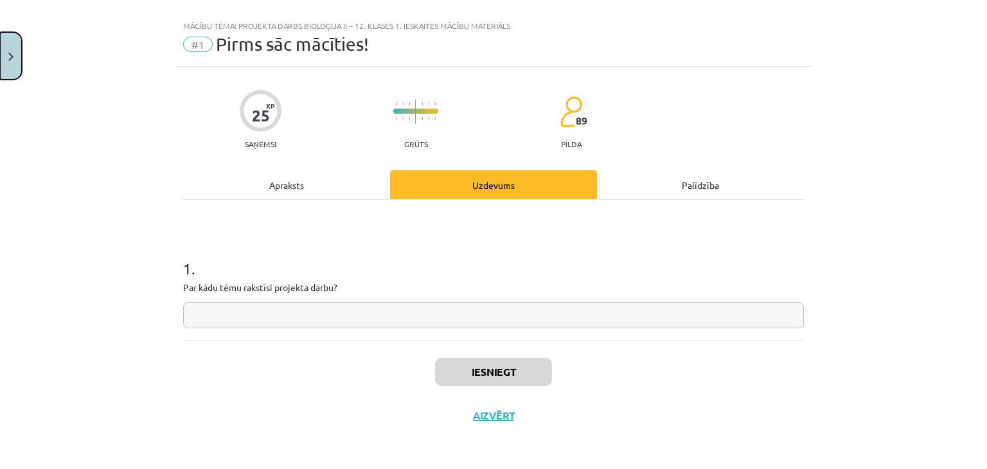
click at [0, 46] on button "Close" at bounding box center [11, 56] width 22 height 48
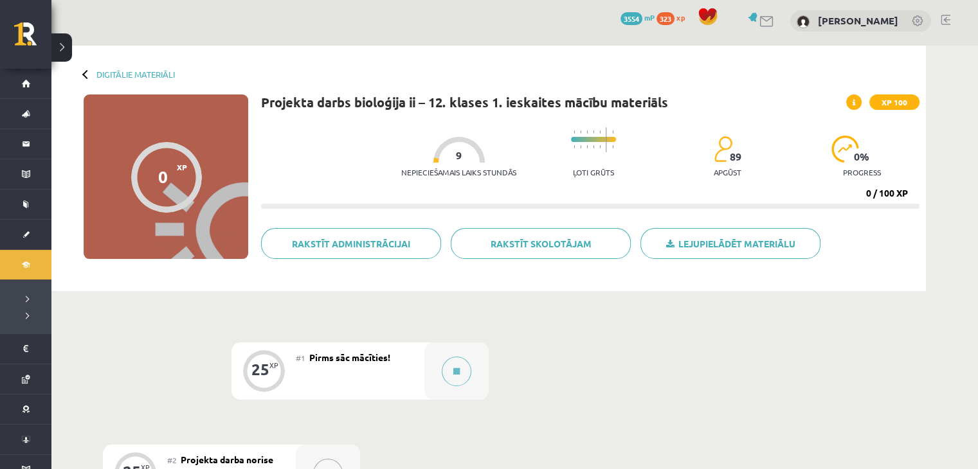
scroll to position [0, 0]
